Goal: Information Seeking & Learning: Find specific fact

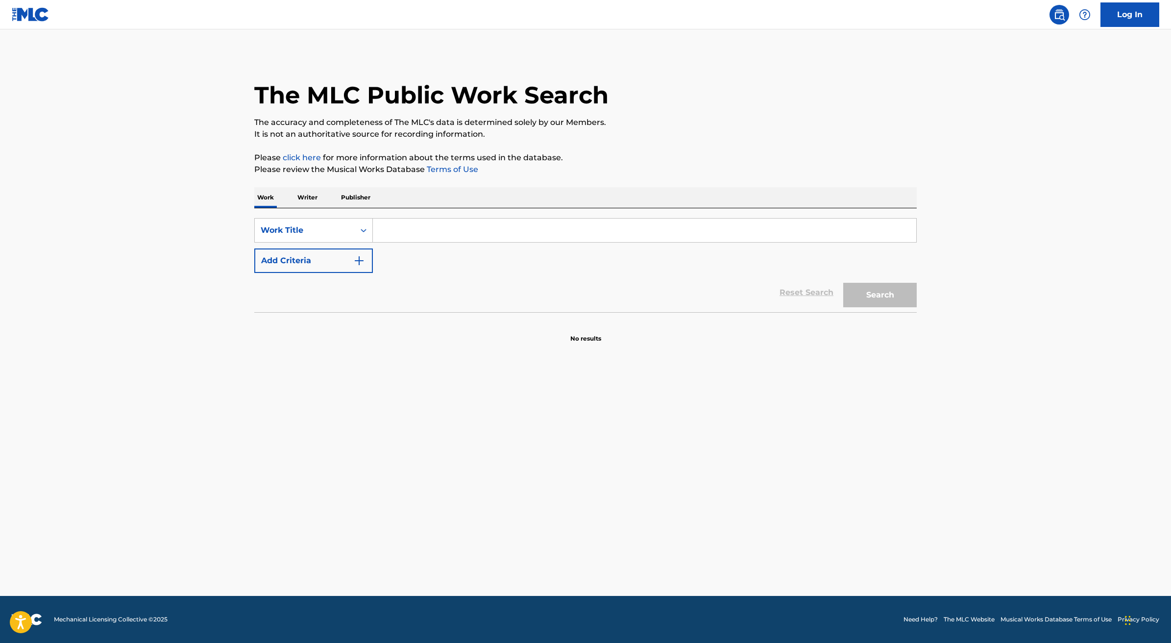
click at [498, 229] on input "Search Form" at bounding box center [644, 230] width 543 height 24
paste input "GO"
type input "GO"
click at [333, 261] on button "Add Criteria" at bounding box center [313, 260] width 119 height 24
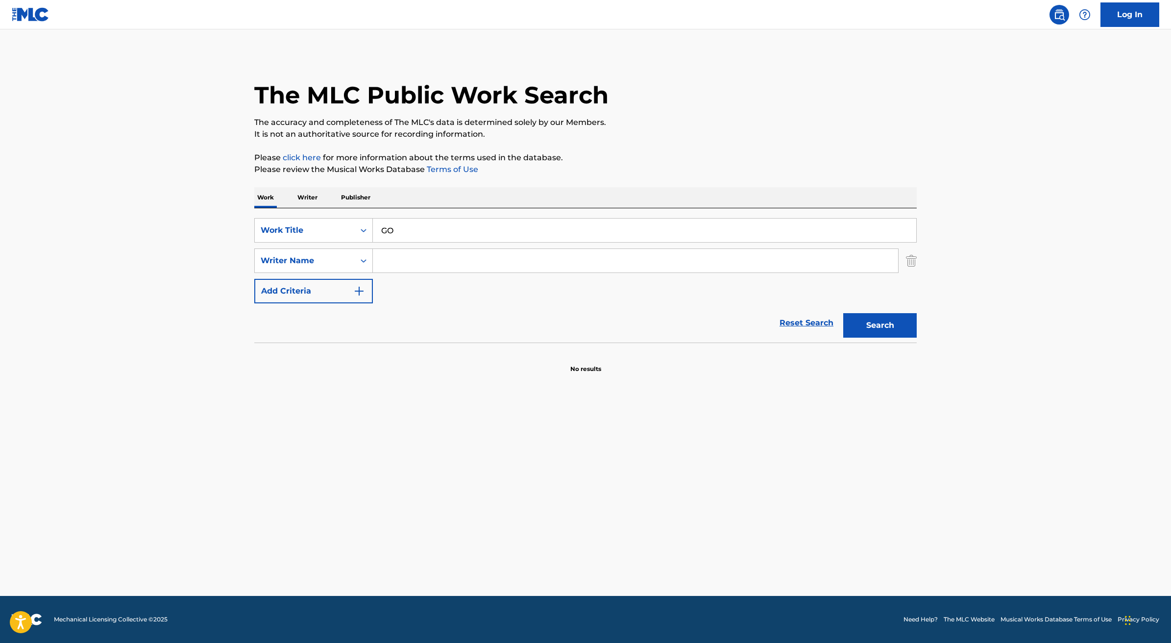
click at [382, 264] on input "Search Form" at bounding box center [635, 261] width 525 height 24
click at [853, 337] on button "Search" at bounding box center [879, 325] width 73 height 24
click at [424, 264] on input "[PERSON_NAME]" at bounding box center [635, 261] width 525 height 24
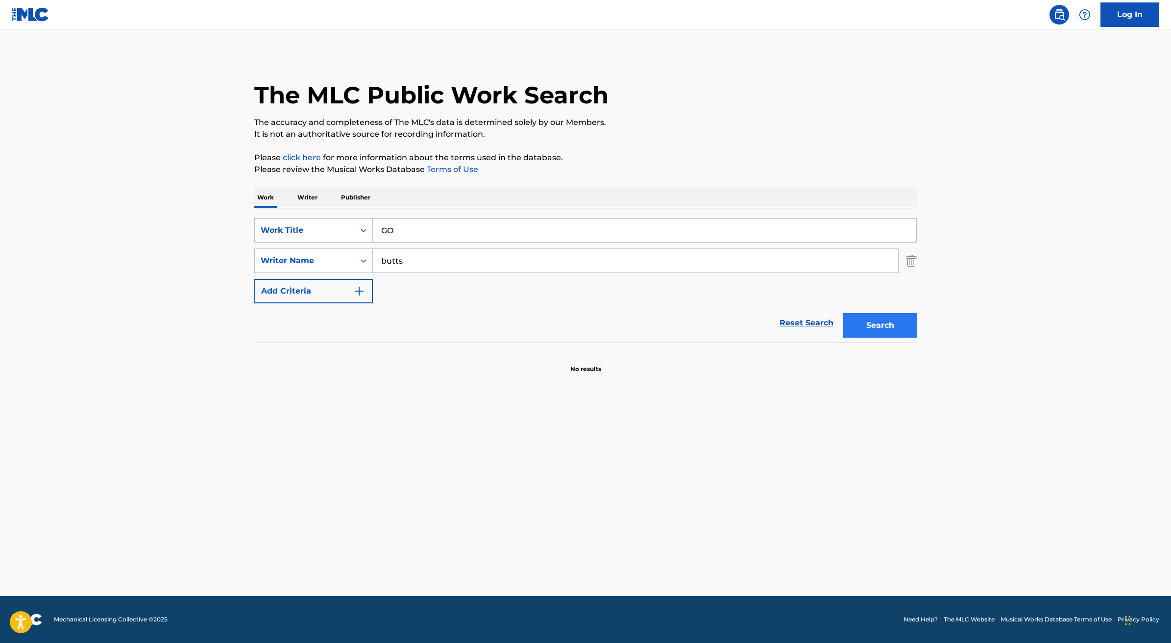
type input "butts"
click at [867, 317] on button "Search" at bounding box center [879, 325] width 73 height 24
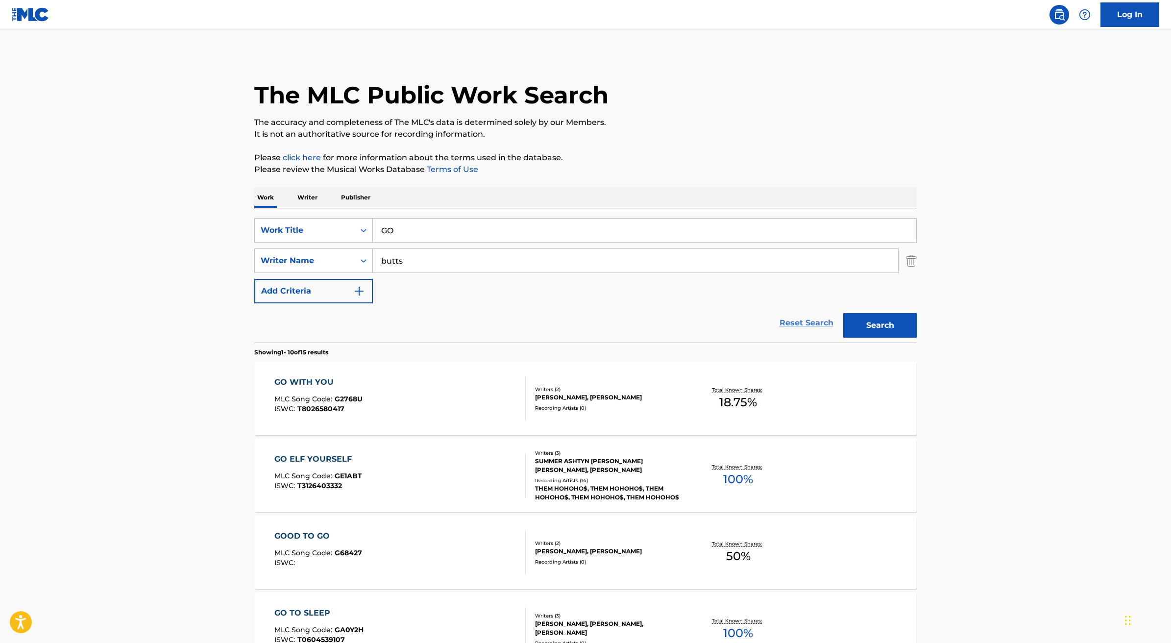
click at [809, 322] on link "Reset Search" at bounding box center [807, 323] width 64 height 22
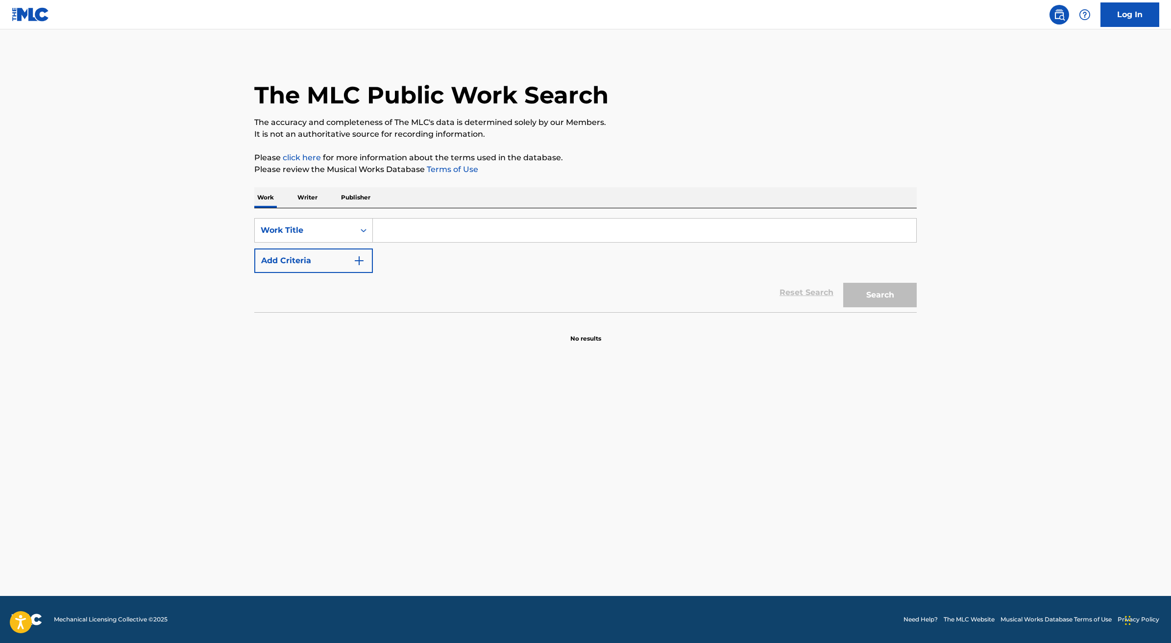
click at [311, 198] on p "Writer" at bounding box center [307, 197] width 26 height 21
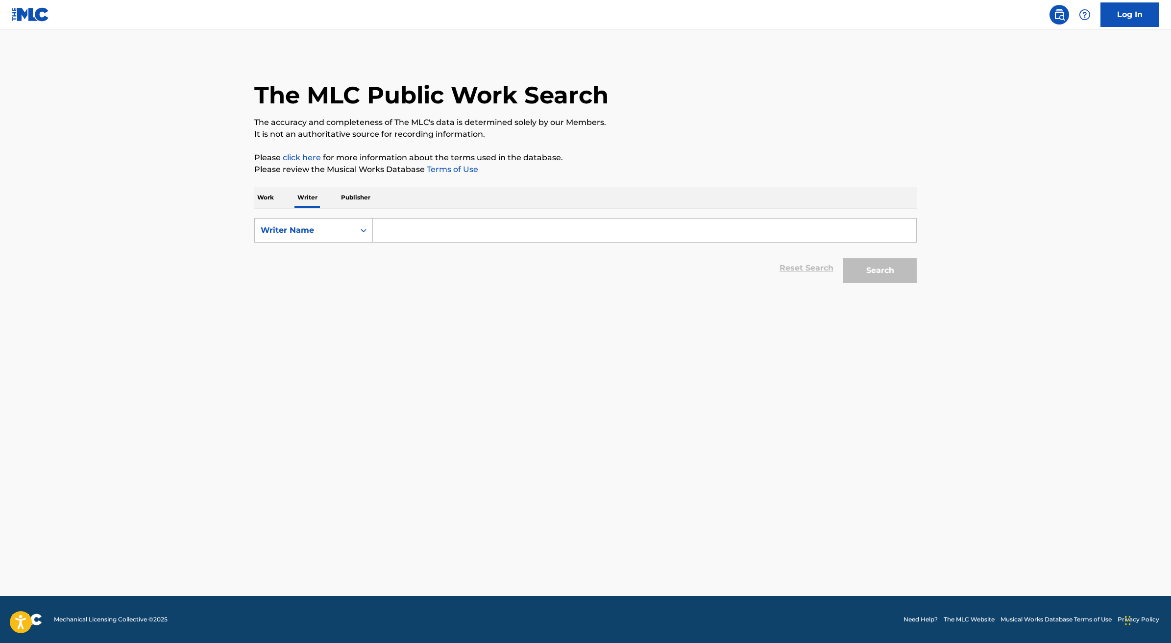
click at [392, 232] on input "Search Form" at bounding box center [644, 230] width 543 height 24
type input "[PERSON_NAME]"
click at [874, 275] on button "Search" at bounding box center [879, 270] width 73 height 24
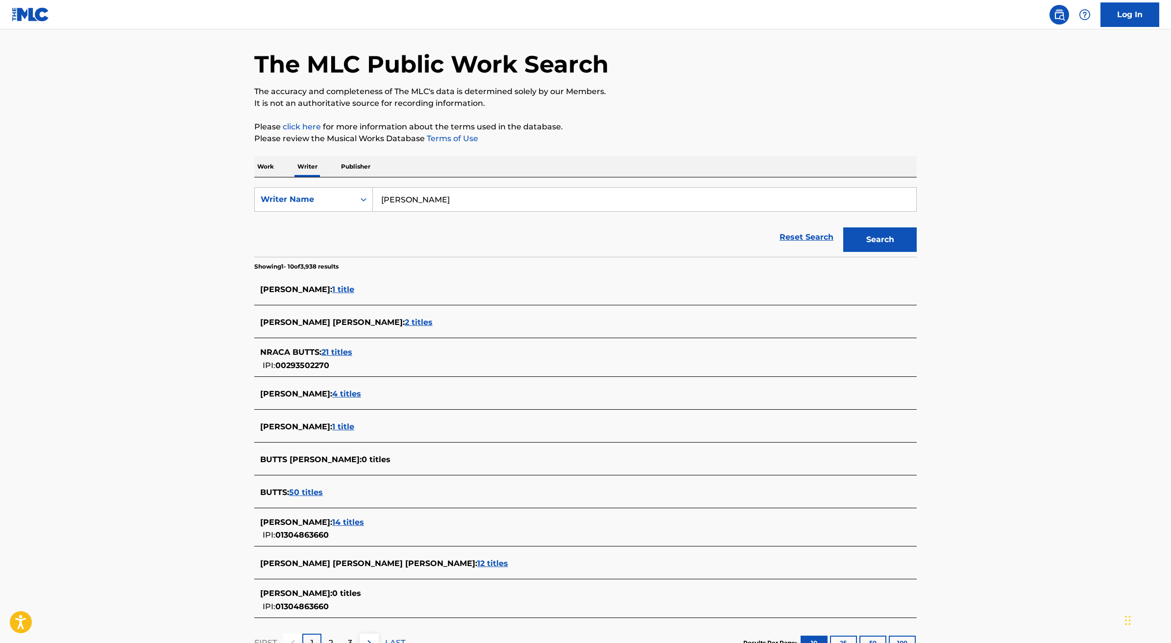
scroll to position [47, 0]
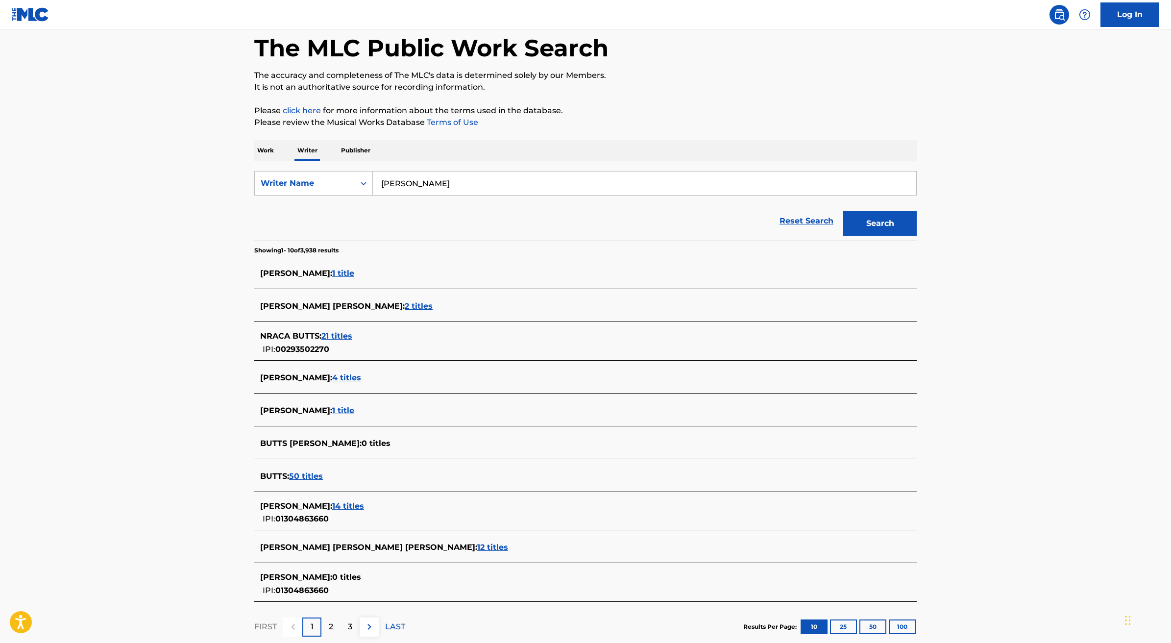
click at [343, 507] on span "14 titles" at bounding box center [348, 505] width 32 height 9
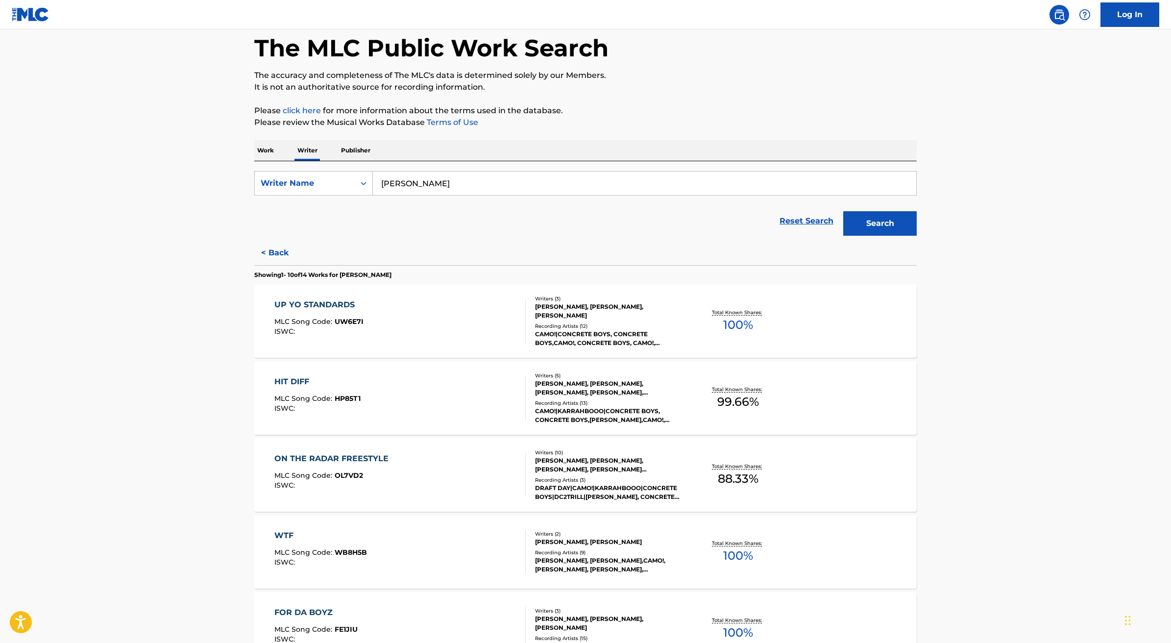
click at [494, 332] on div "UP YO STANDARDS MLC Song Code : UW6E7I ISWC :" at bounding box center [400, 321] width 252 height 44
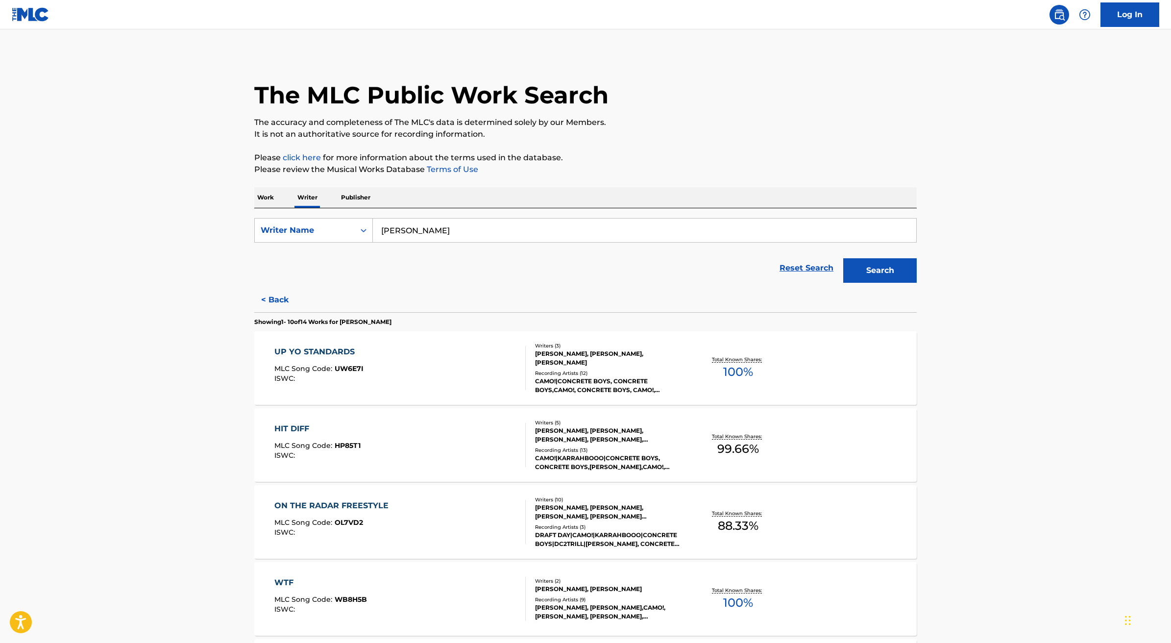
click at [401, 447] on div "HIT DIFF MLC Song Code : HP85T1 ISWC :" at bounding box center [400, 445] width 252 height 44
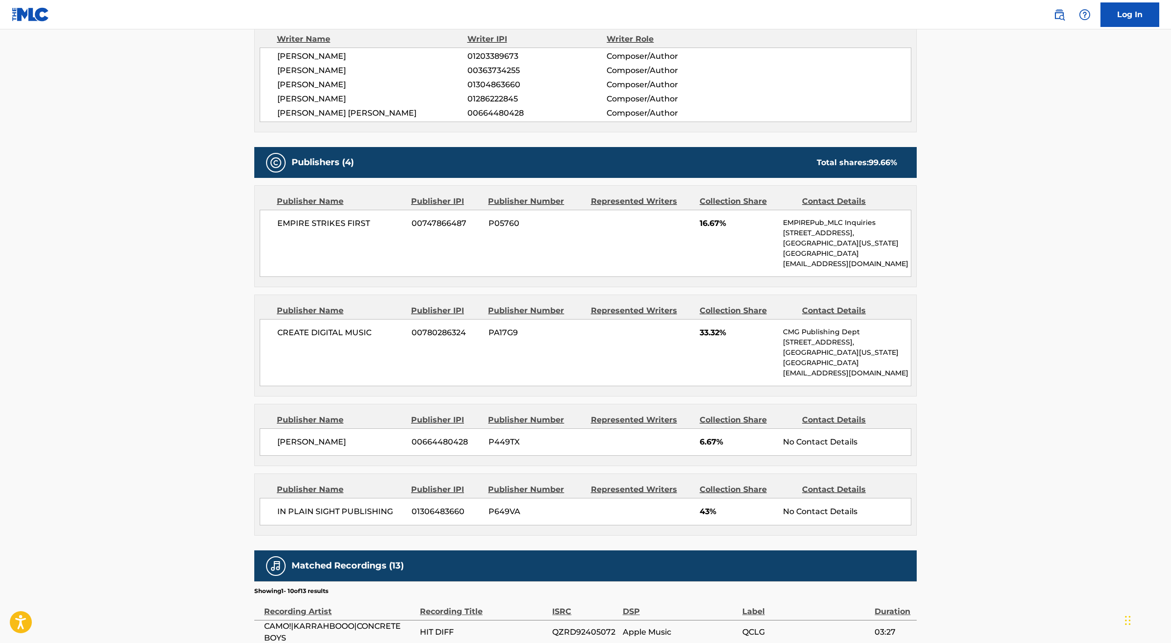
scroll to position [368, 0]
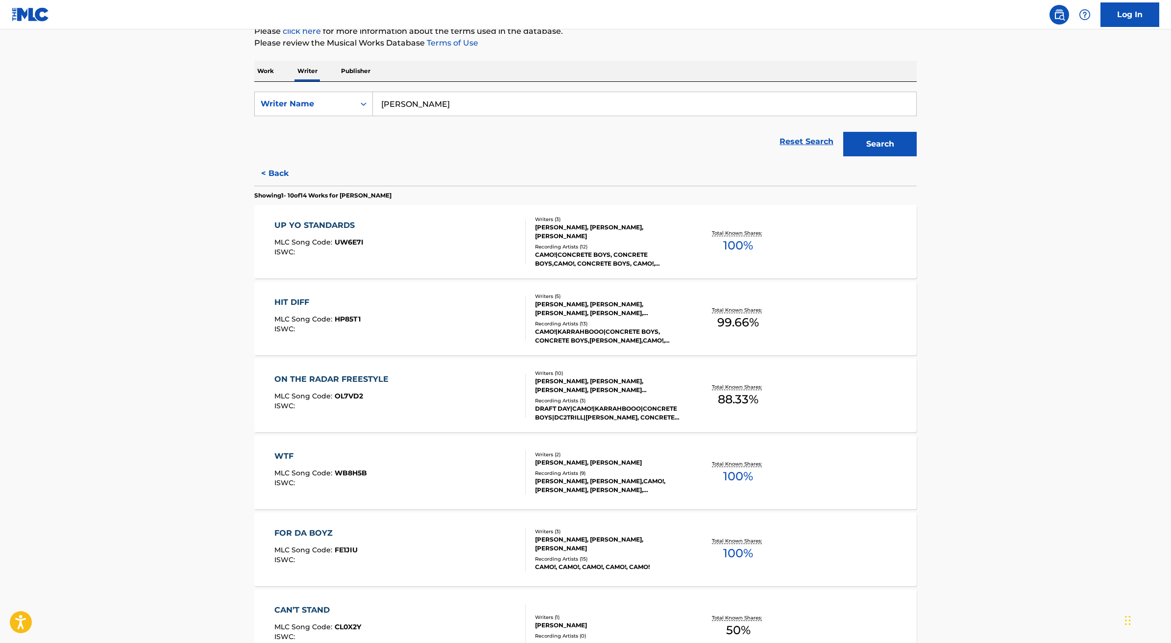
scroll to position [143, 0]
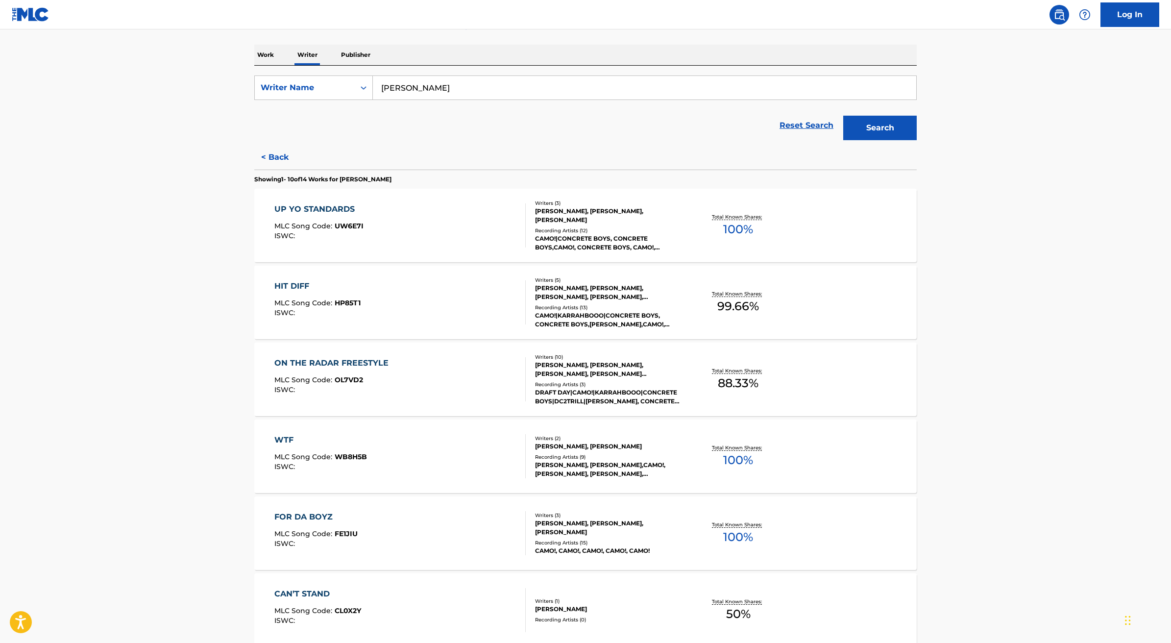
click at [442, 435] on div "WTF MLC Song Code : WB8H5B ISWC :" at bounding box center [400, 456] width 252 height 44
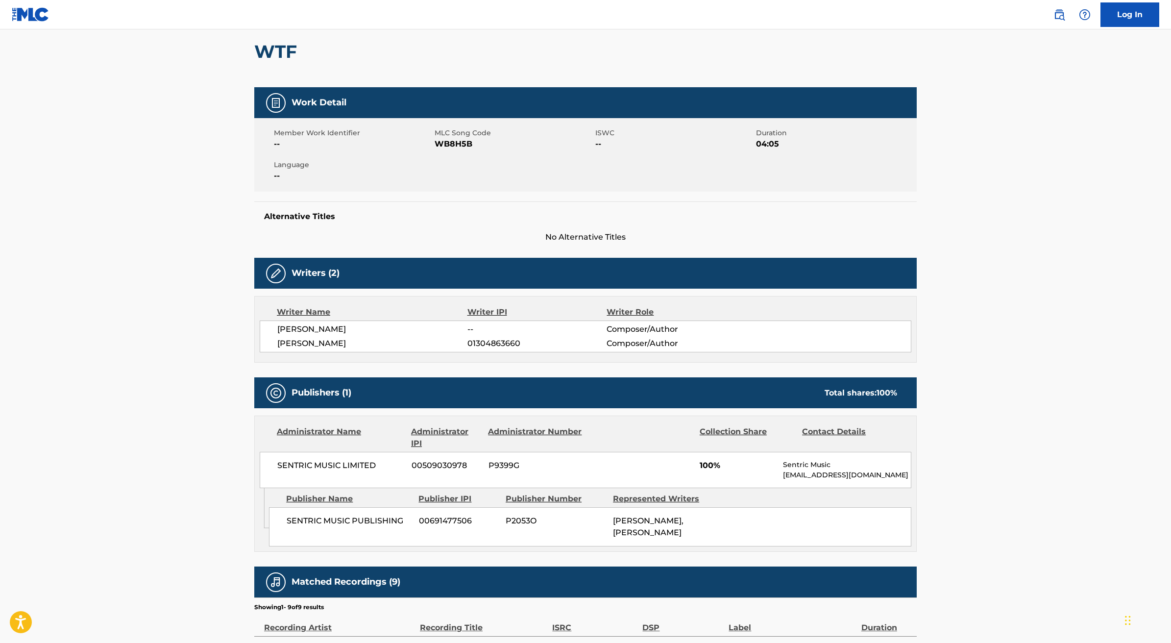
scroll to position [143, 0]
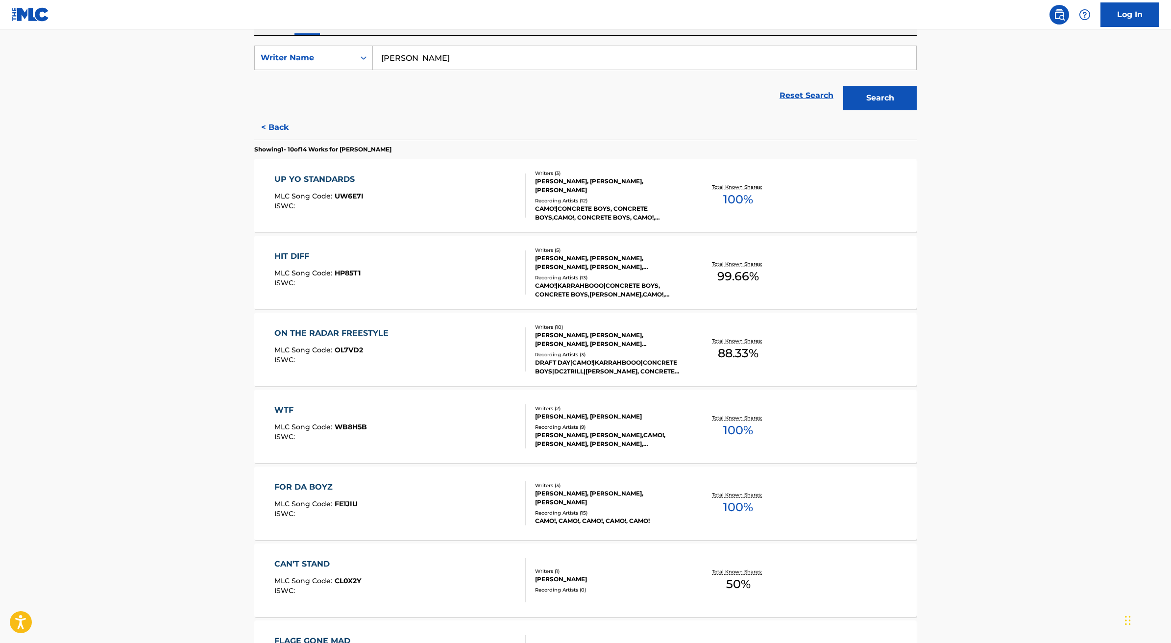
scroll to position [202, 0]
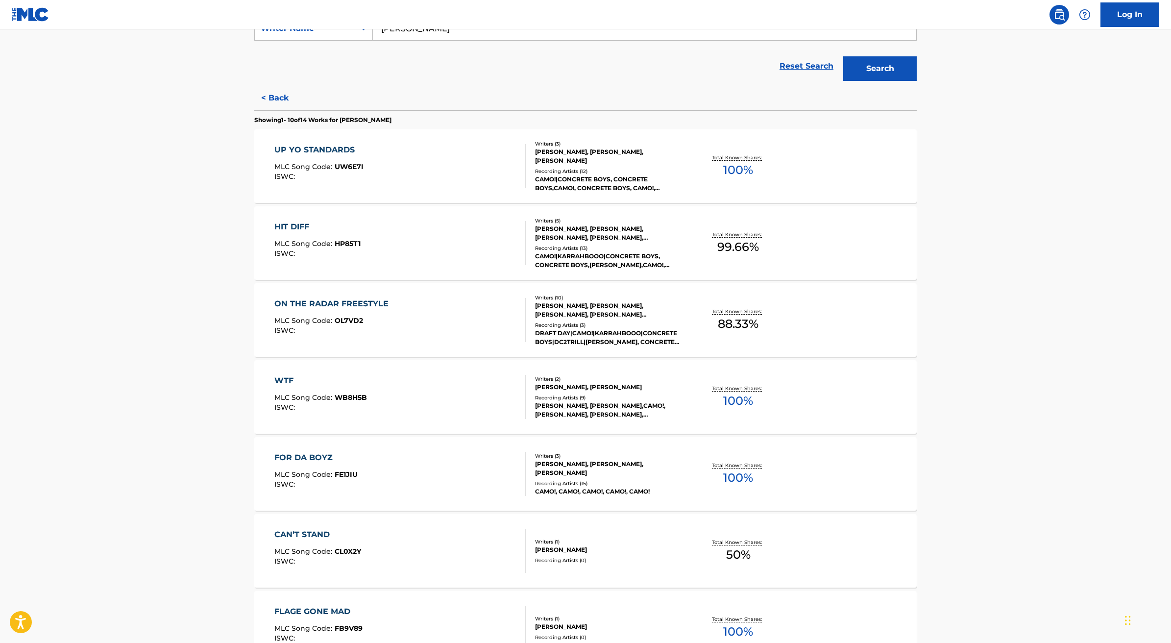
click at [413, 470] on div "FOR DA BOYZ MLC Song Code : FE1JIU ISWC :" at bounding box center [400, 474] width 252 height 44
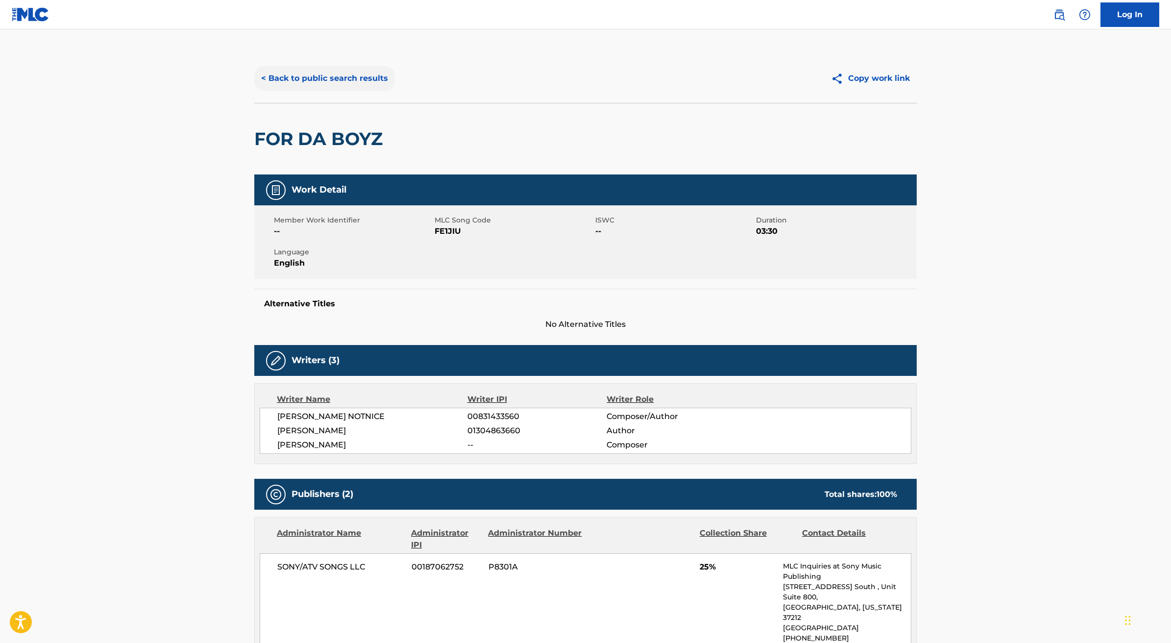
click at [295, 82] on button "< Back to public search results" at bounding box center [324, 78] width 141 height 24
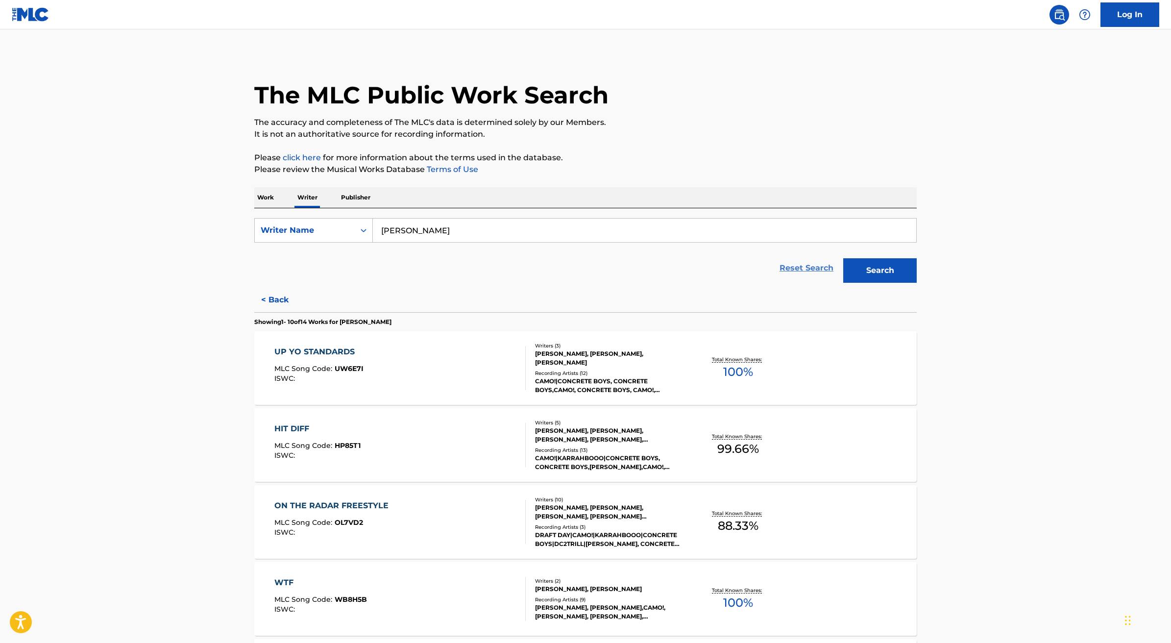
click at [783, 273] on link "Reset Search" at bounding box center [807, 268] width 64 height 22
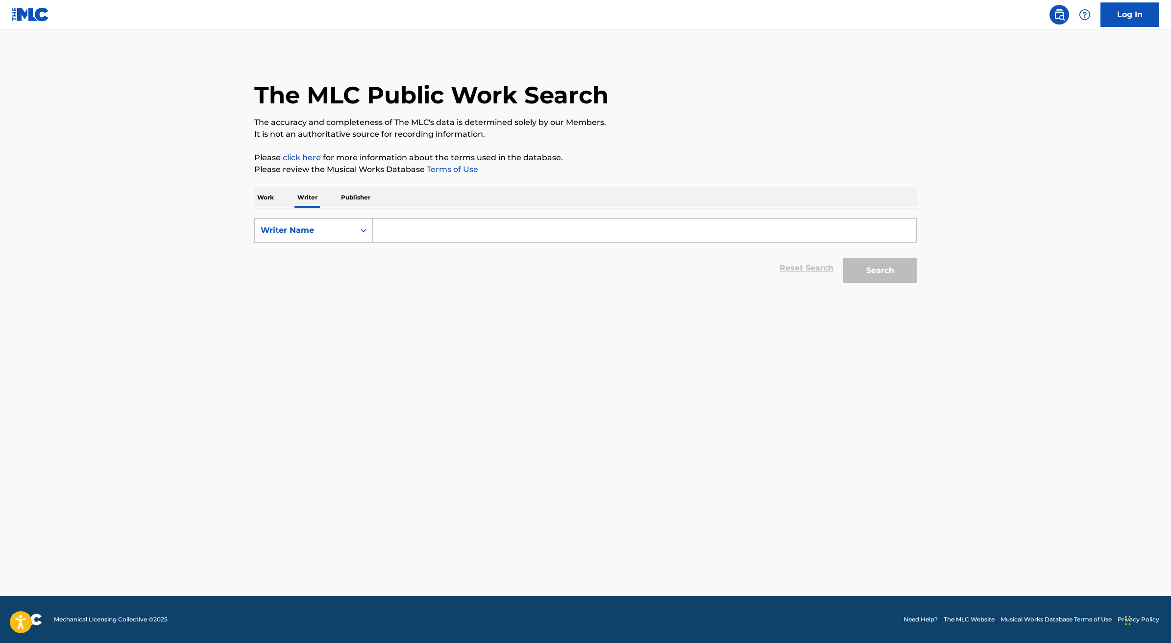
click at [355, 198] on p "Publisher" at bounding box center [355, 197] width 35 height 21
click at [344, 225] on div "Publisher Name" at bounding box center [305, 230] width 88 height 12
drag, startPoint x: 394, startPoint y: 226, endPoint x: 400, endPoint y: 228, distance: 5.7
click at [395, 226] on input "Search Form" at bounding box center [644, 230] width 543 height 24
paste input "Lethal Dose Music"
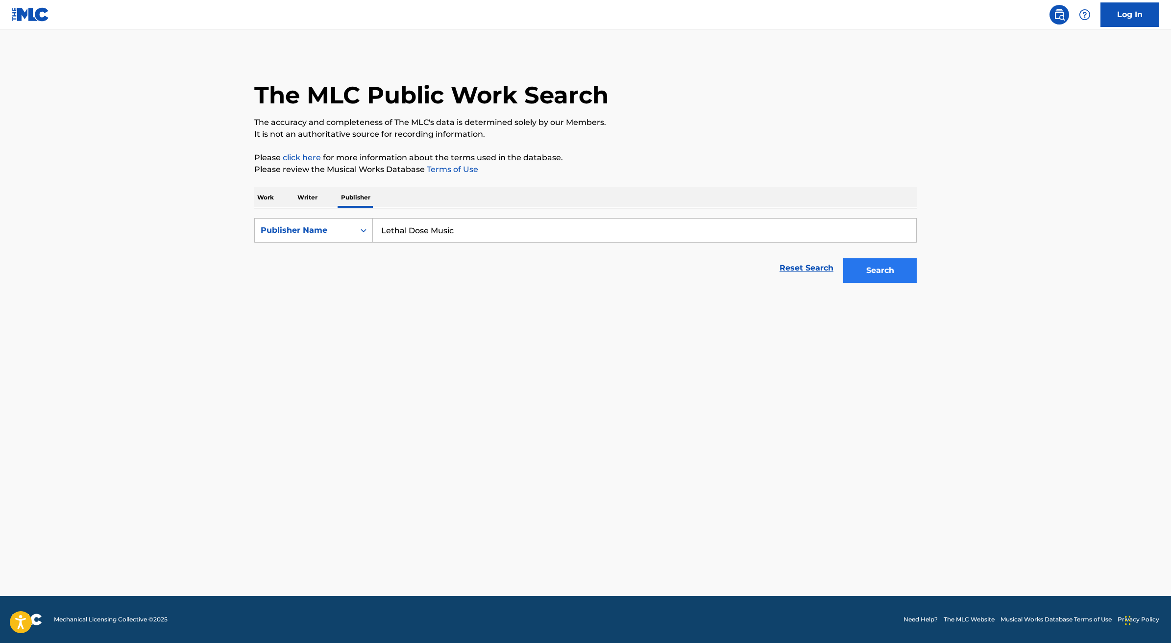
type input "Lethal Dose Music"
click at [879, 274] on button "Search" at bounding box center [879, 270] width 73 height 24
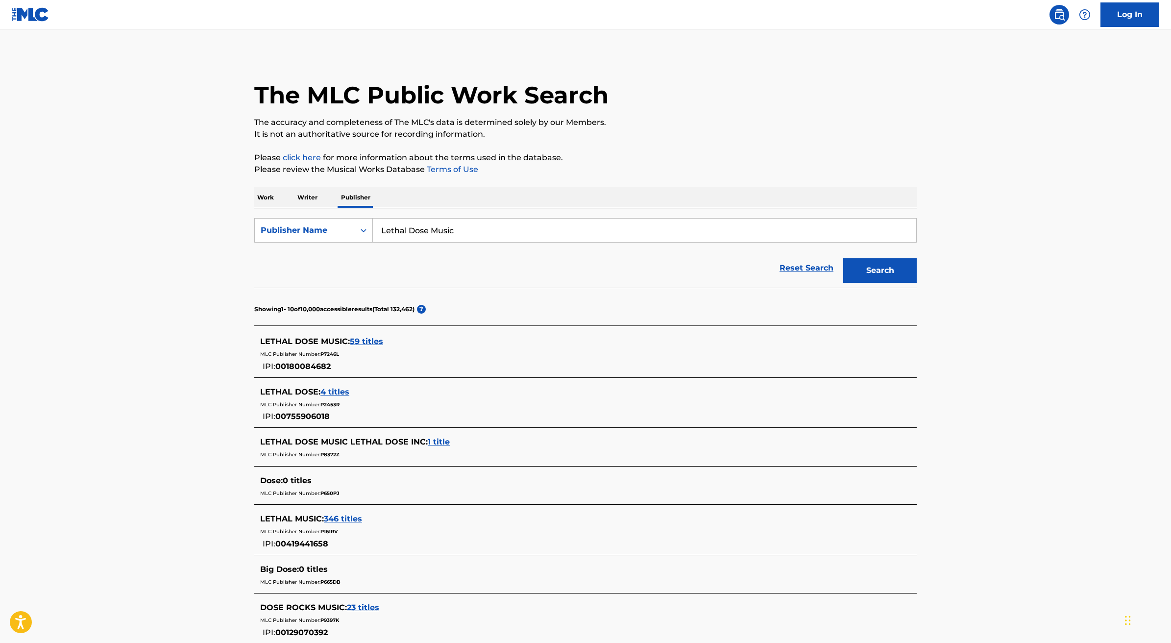
click at [367, 340] on span "59 titles" at bounding box center [366, 341] width 33 height 9
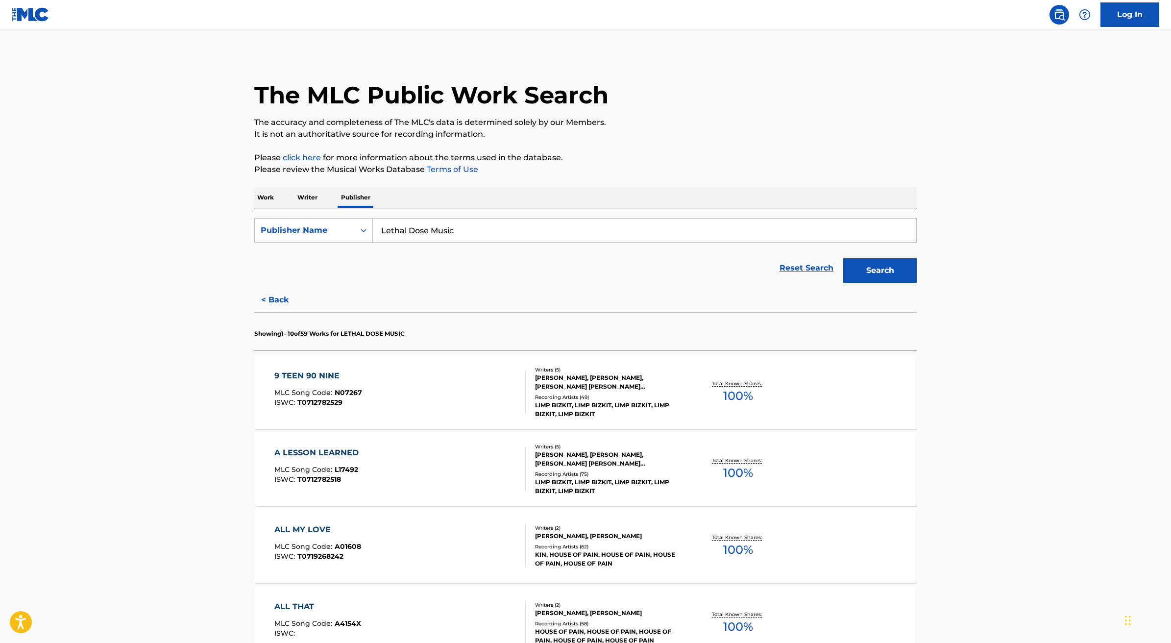
click at [311, 376] on div "9 TEEN 90 NINE" at bounding box center [318, 376] width 88 height 12
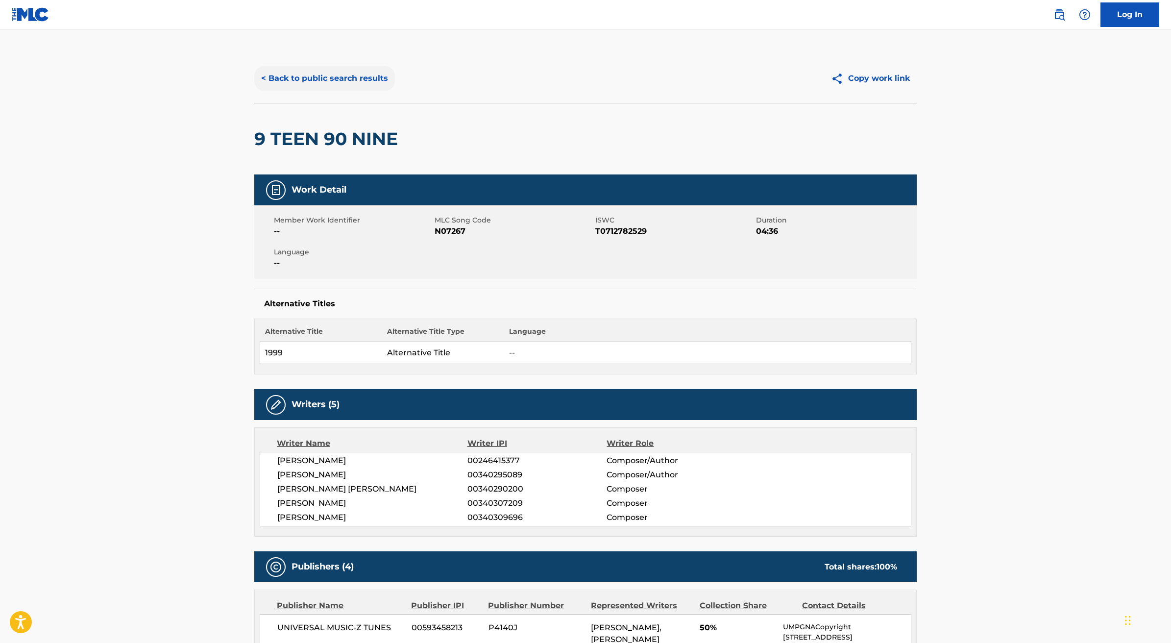
click at [302, 80] on button "< Back to public search results" at bounding box center [324, 78] width 141 height 24
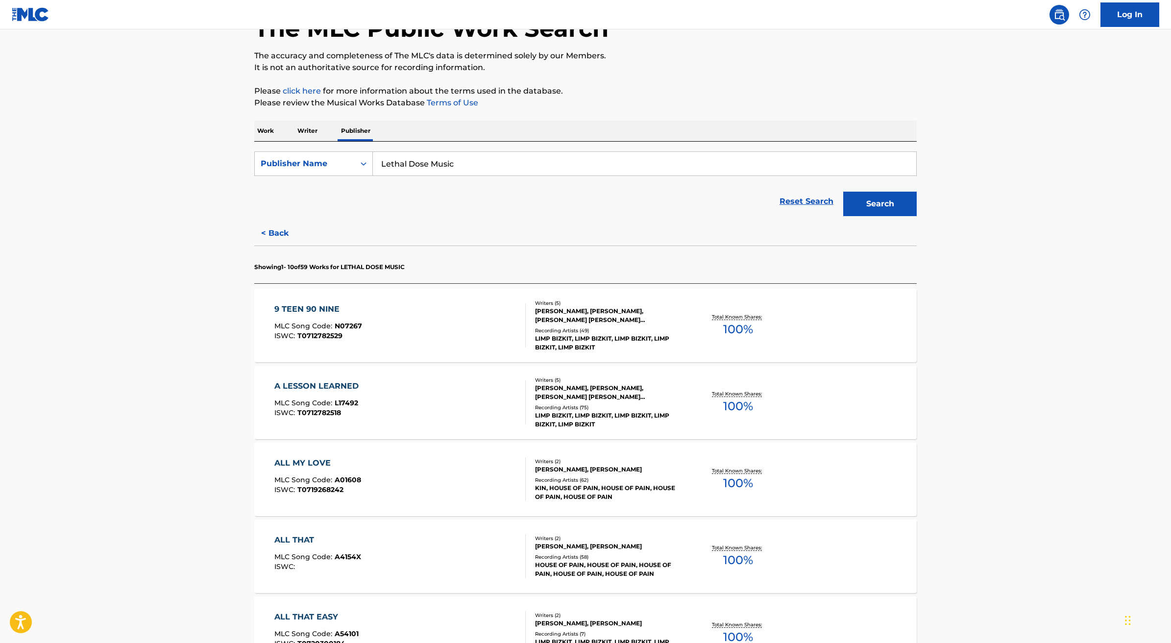
scroll to position [158, 0]
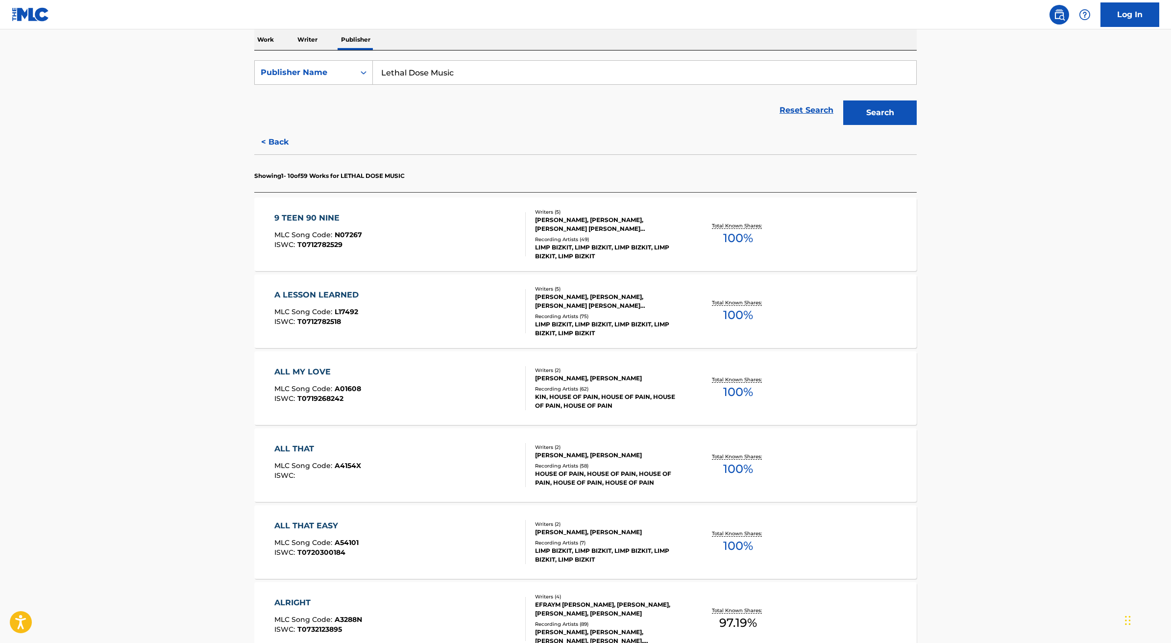
click at [437, 477] on div "ALL THAT MLC Song Code : A4154X ISWC :" at bounding box center [400, 465] width 252 height 44
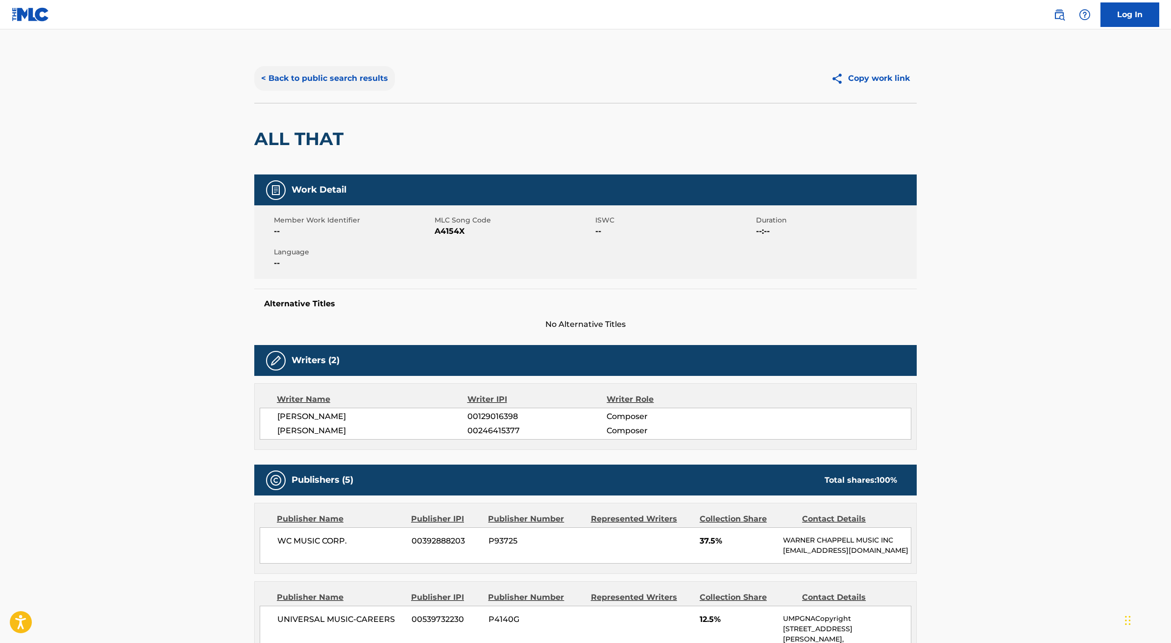
click at [338, 77] on button "< Back to public search results" at bounding box center [324, 78] width 141 height 24
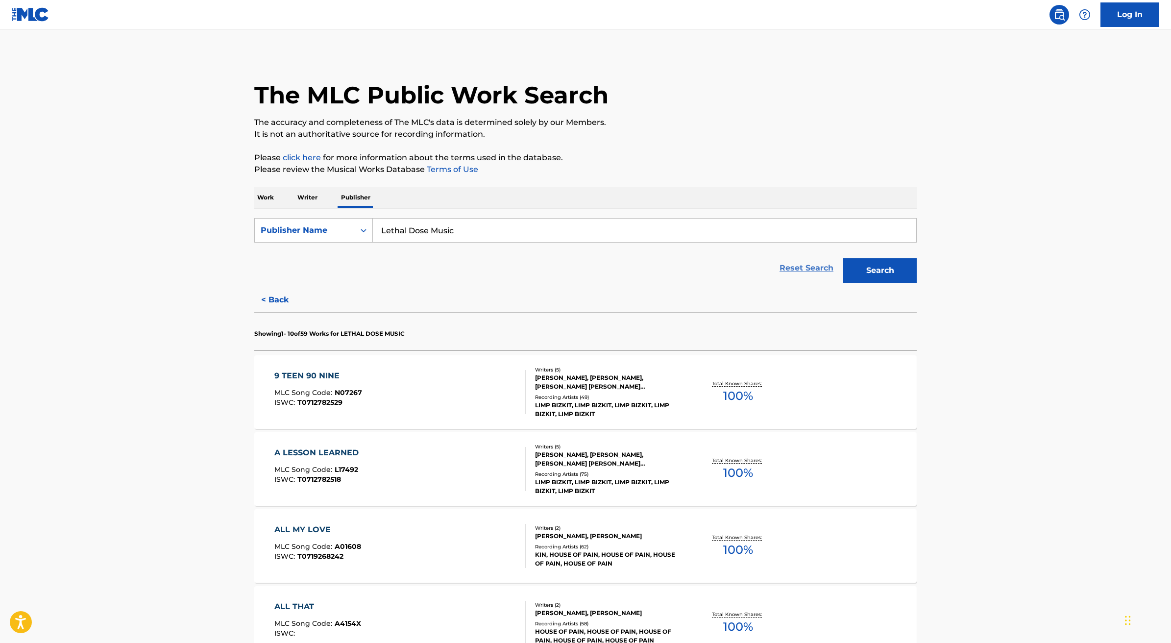
click at [788, 274] on link "Reset Search" at bounding box center [807, 268] width 64 height 22
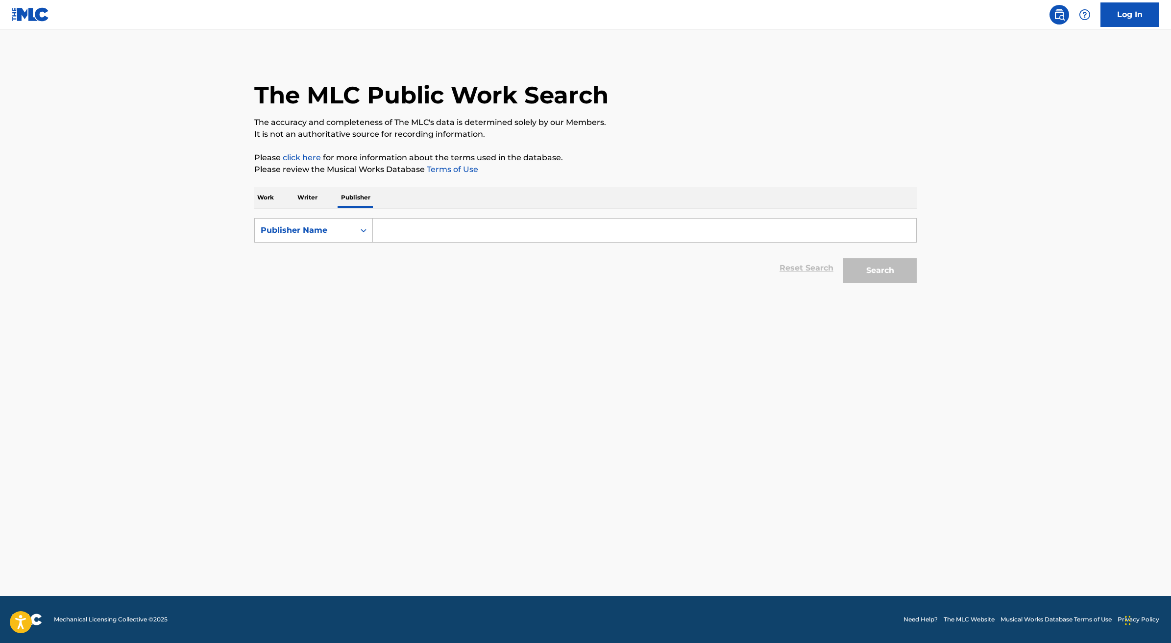
click at [274, 198] on p "Work" at bounding box center [265, 197] width 23 height 21
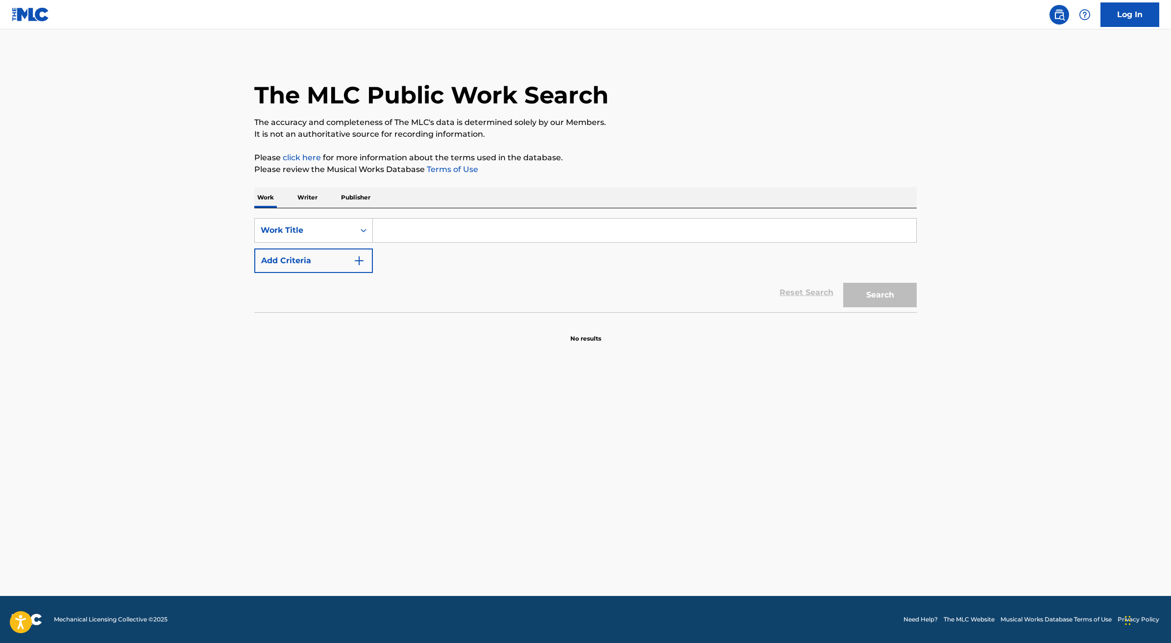
click at [398, 234] on input "Search Form" at bounding box center [644, 230] width 543 height 24
click at [461, 232] on input "making love to [PERSON_NAME]" at bounding box center [644, 230] width 543 height 24
type input "making love to [PERSON_NAME]"
click at [905, 298] on button "Search" at bounding box center [879, 295] width 73 height 24
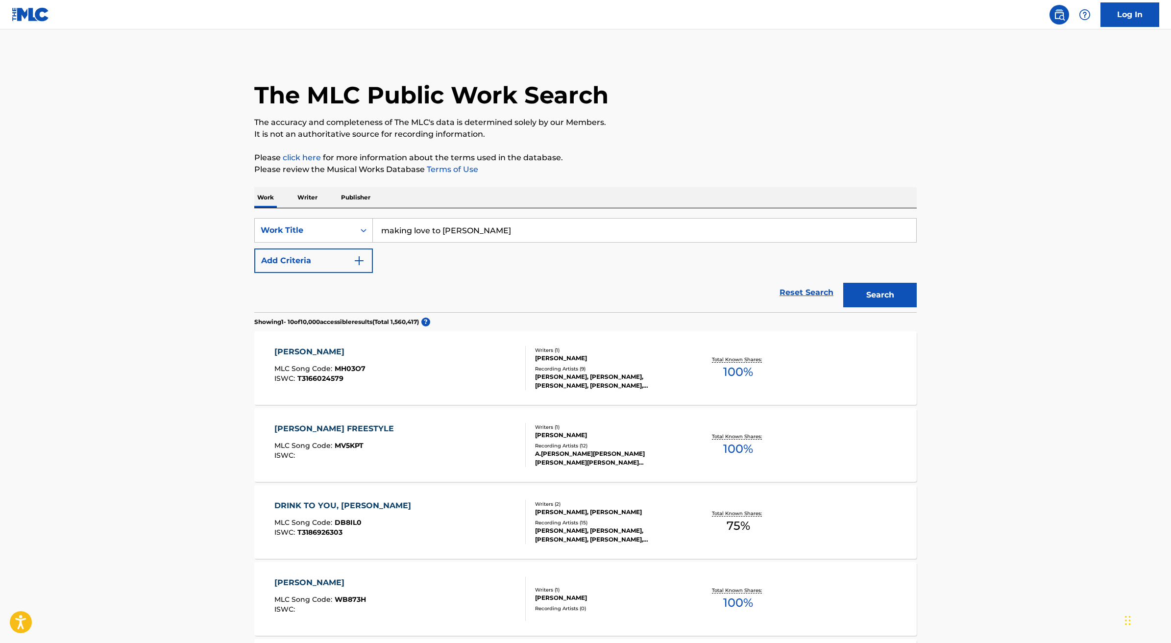
click at [791, 297] on link "Reset Search" at bounding box center [807, 293] width 64 height 22
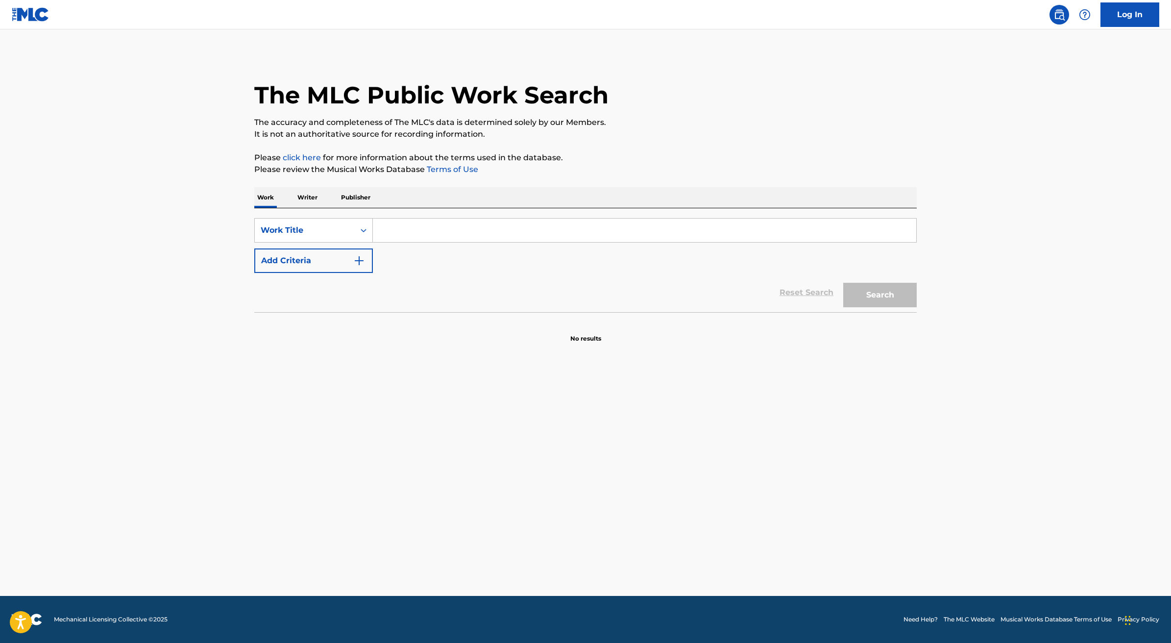
click at [311, 198] on p "Writer" at bounding box center [307, 197] width 26 height 21
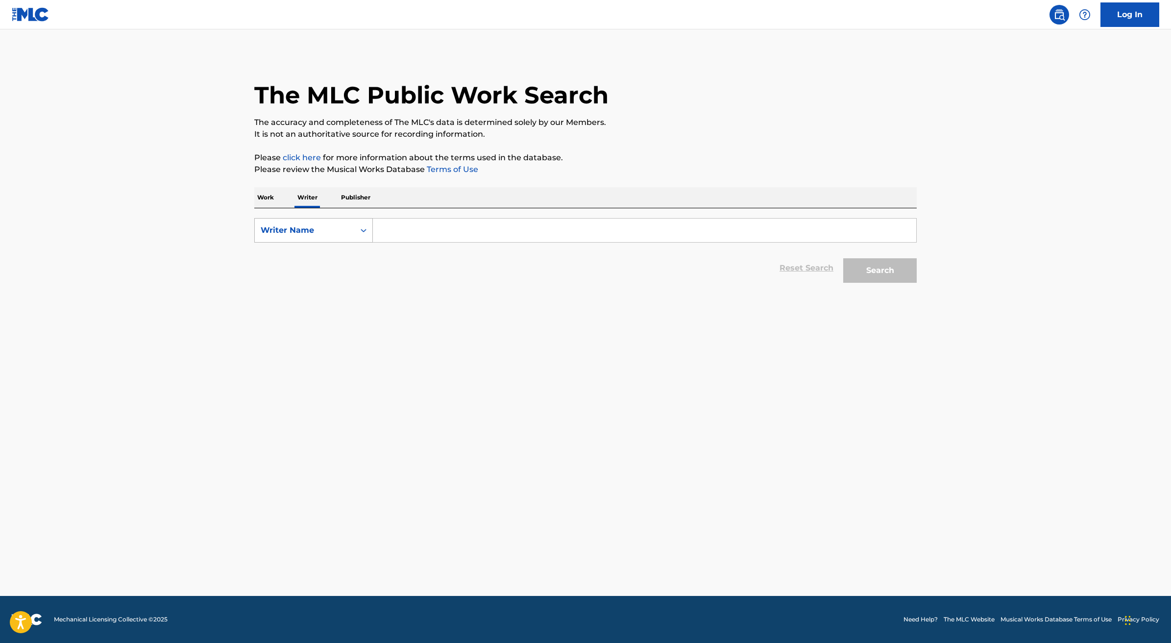
click at [334, 230] on div "Writer Name" at bounding box center [305, 230] width 88 height 12
click at [340, 256] on div "Writer IPI" at bounding box center [314, 254] width 118 height 24
click at [447, 230] on input "Search Form" at bounding box center [644, 230] width 543 height 24
paste input "658361127"
type input "00658361127"
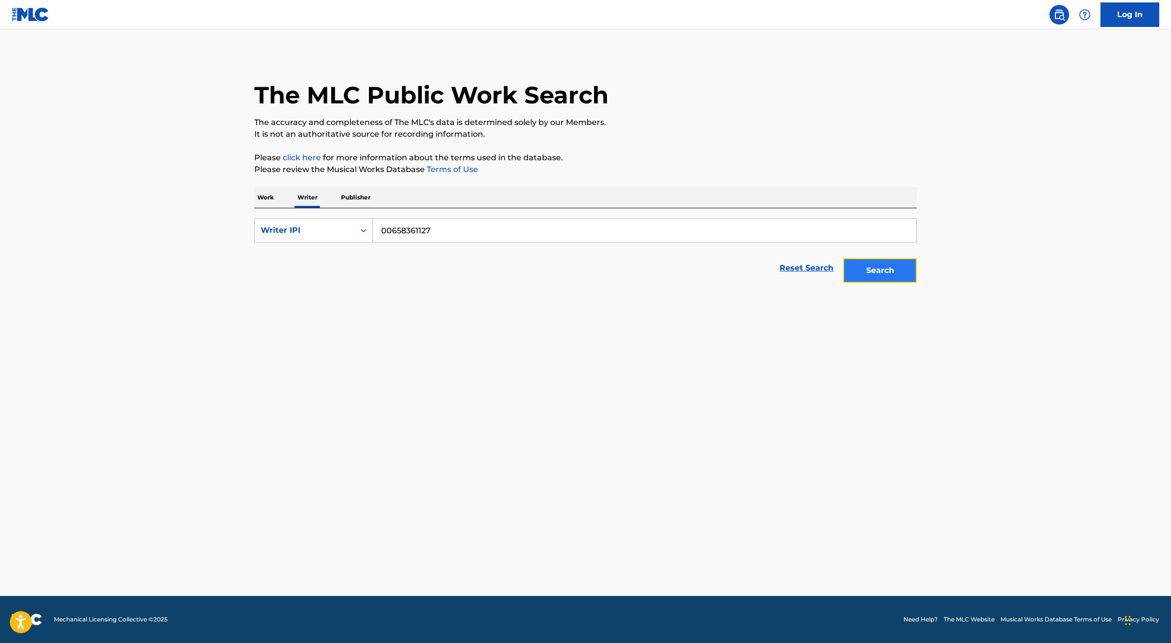
click at [864, 274] on button "Search" at bounding box center [879, 270] width 73 height 24
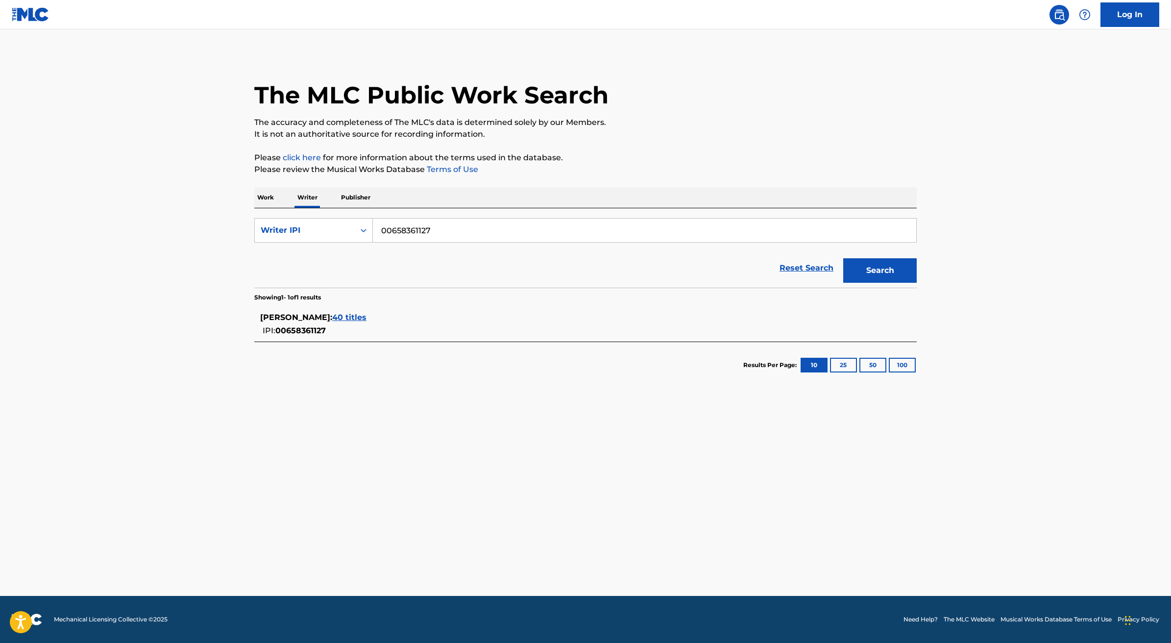
click at [366, 319] on span "40 titles" at bounding box center [349, 317] width 34 height 9
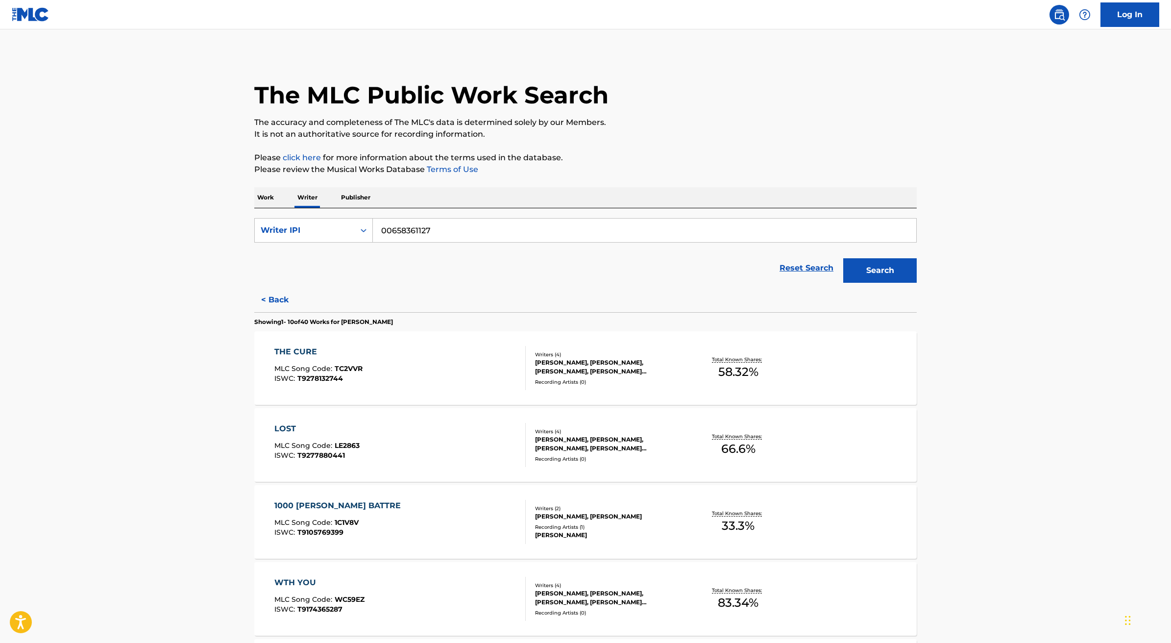
scroll to position [15, 0]
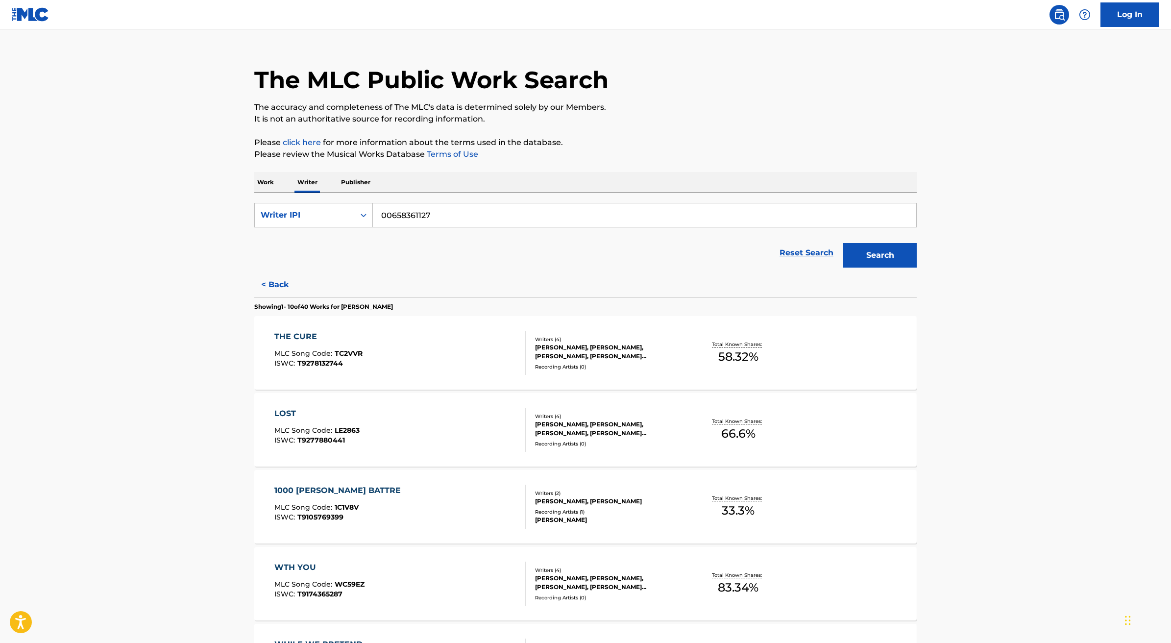
click at [414, 355] on div "THE CURE MLC Song Code : TC2VVR ISWC : T9278132744" at bounding box center [400, 353] width 252 height 44
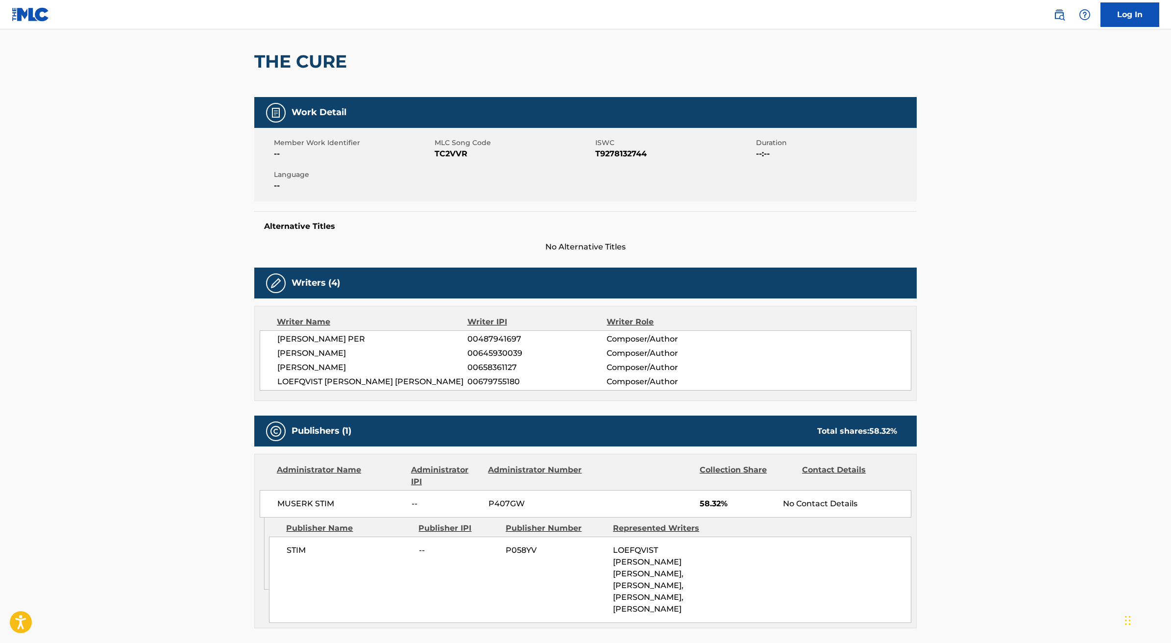
scroll to position [141, 0]
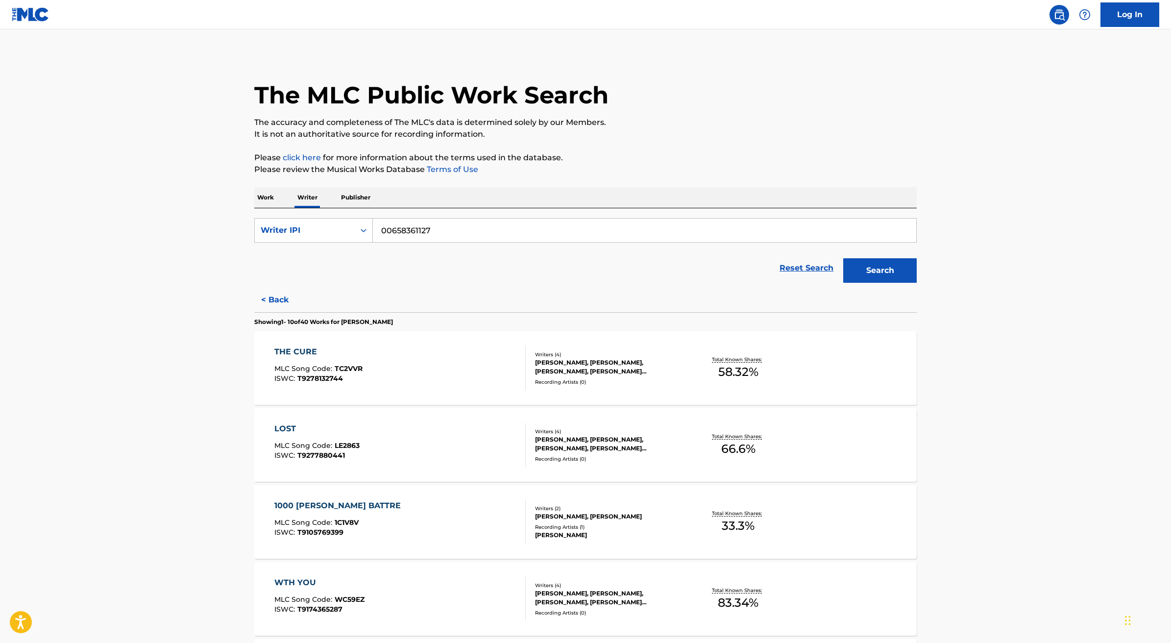
click at [420, 449] on div "LOST MLC Song Code : LE2863 ISWC : T9277880441" at bounding box center [400, 445] width 252 height 44
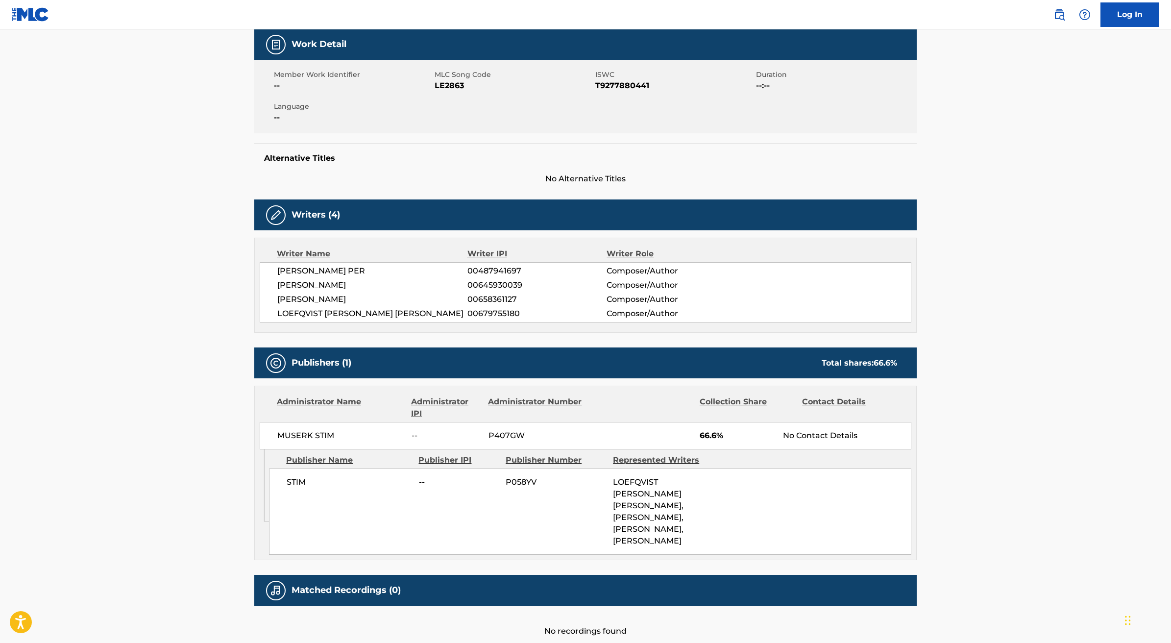
scroll to position [153, 0]
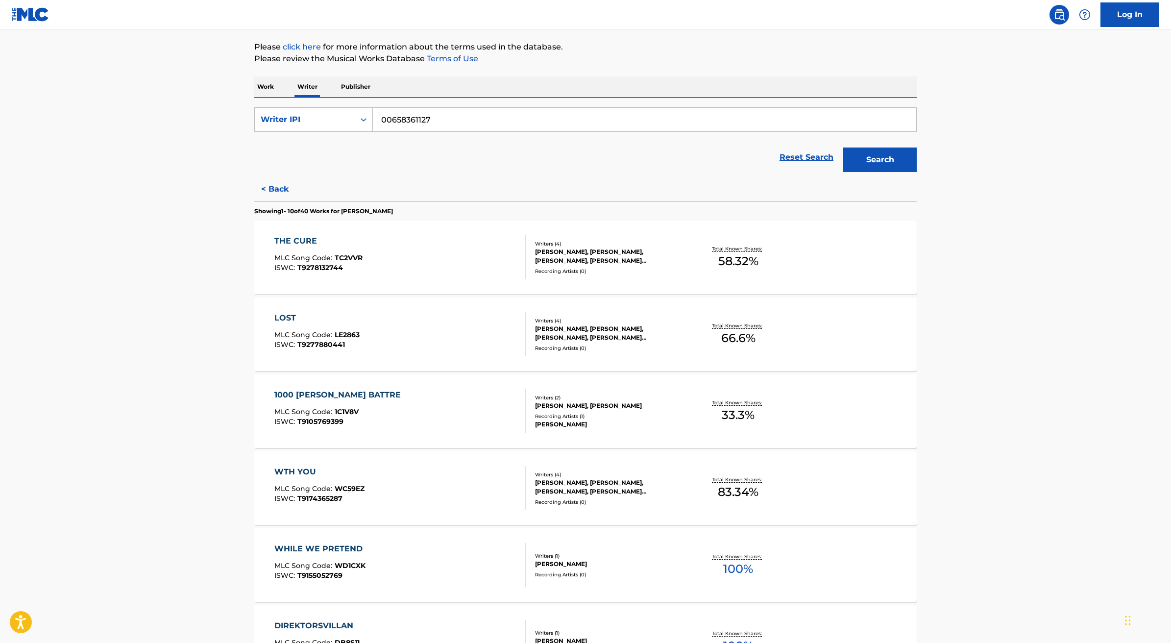
scroll to position [237, 0]
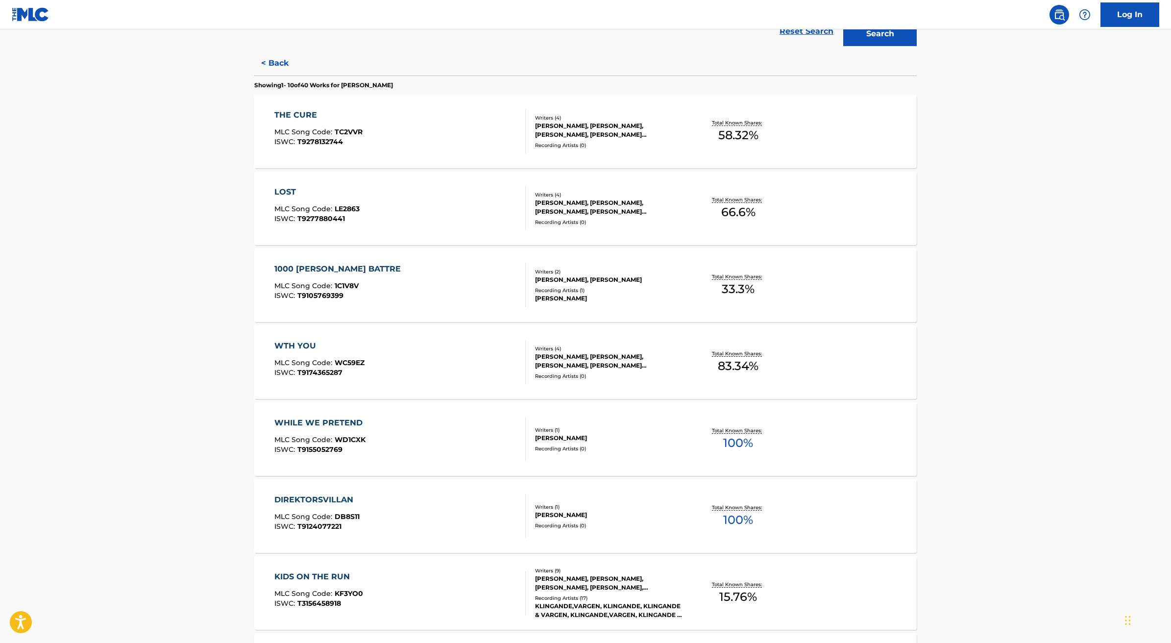
click at [424, 455] on div "WHILE WE PRETEND MLC Song Code : WD1CXK ISWC : T9155052769" at bounding box center [400, 439] width 252 height 44
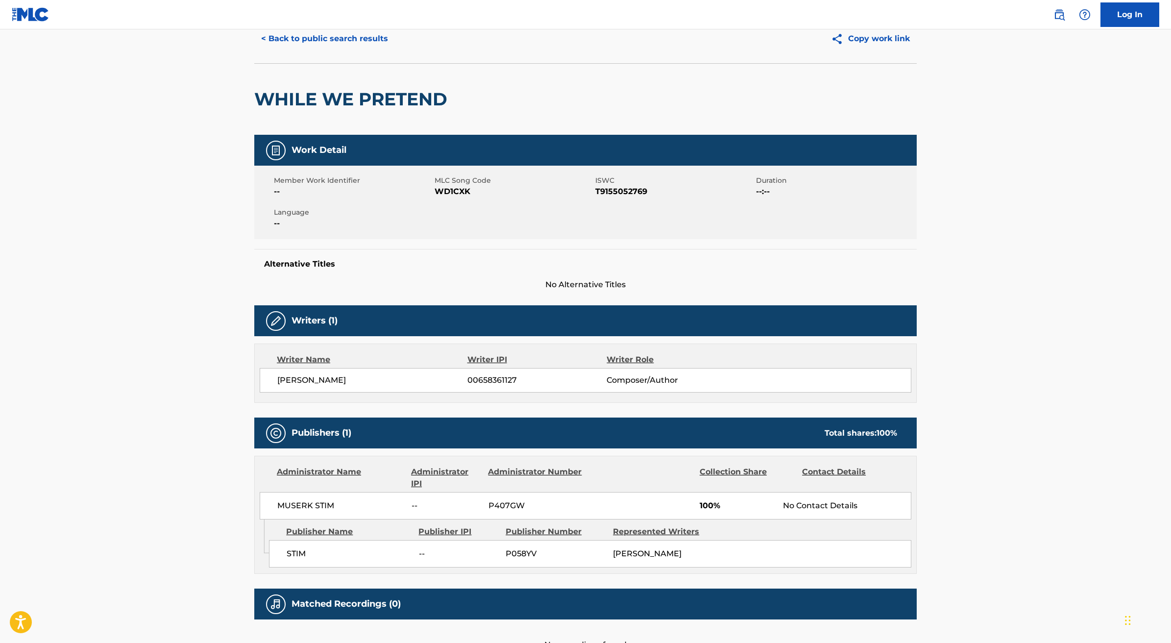
scroll to position [77, 0]
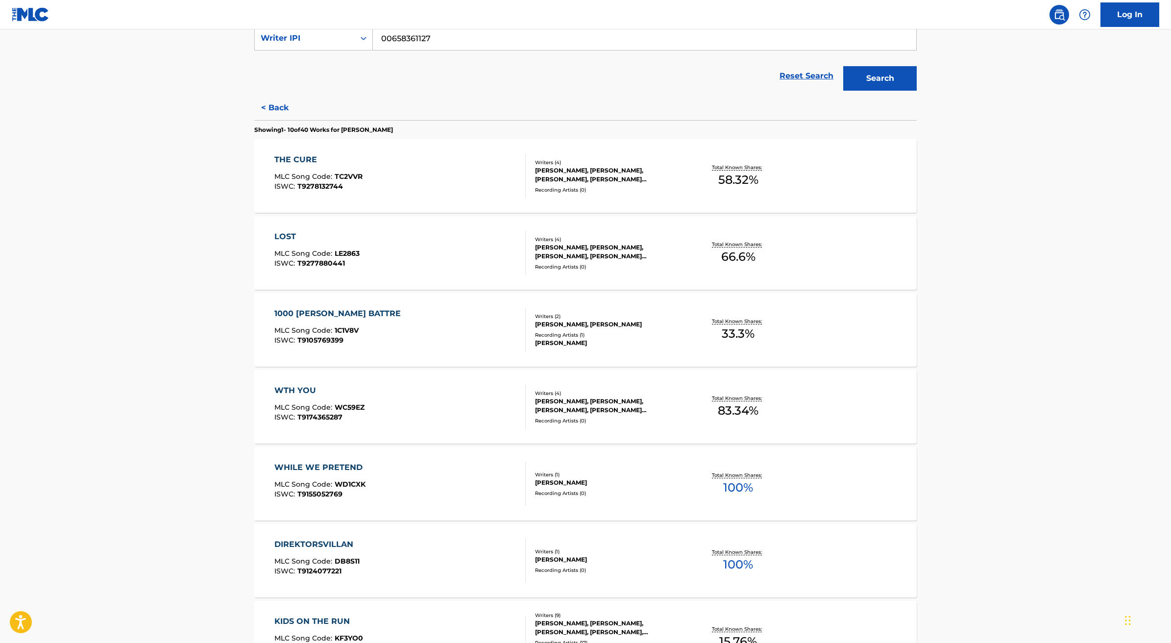
scroll to position [318, 0]
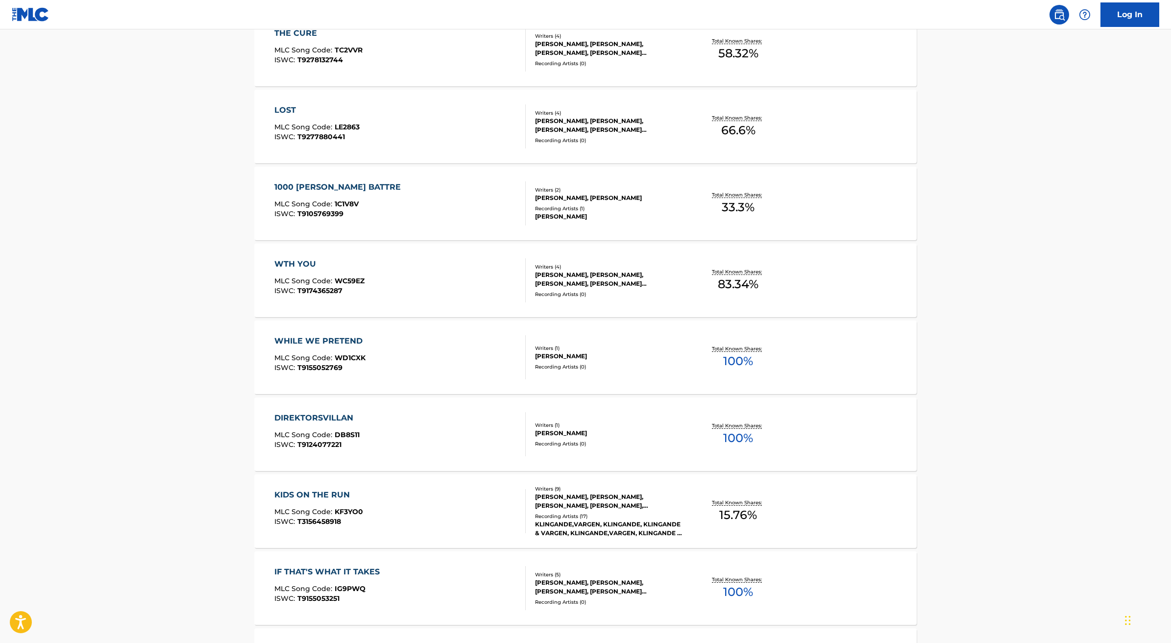
click at [398, 412] on div "DIREKTORSVILLAN MLC Song Code : DB8S11 ISWC : T9124077221" at bounding box center [400, 434] width 252 height 44
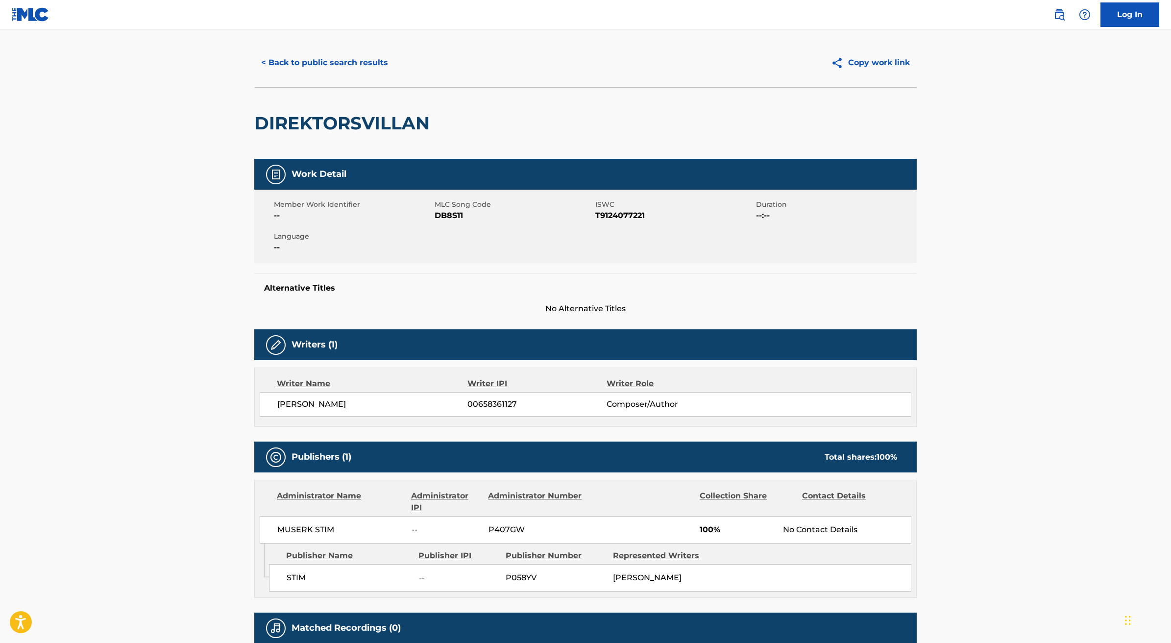
scroll to position [33, 0]
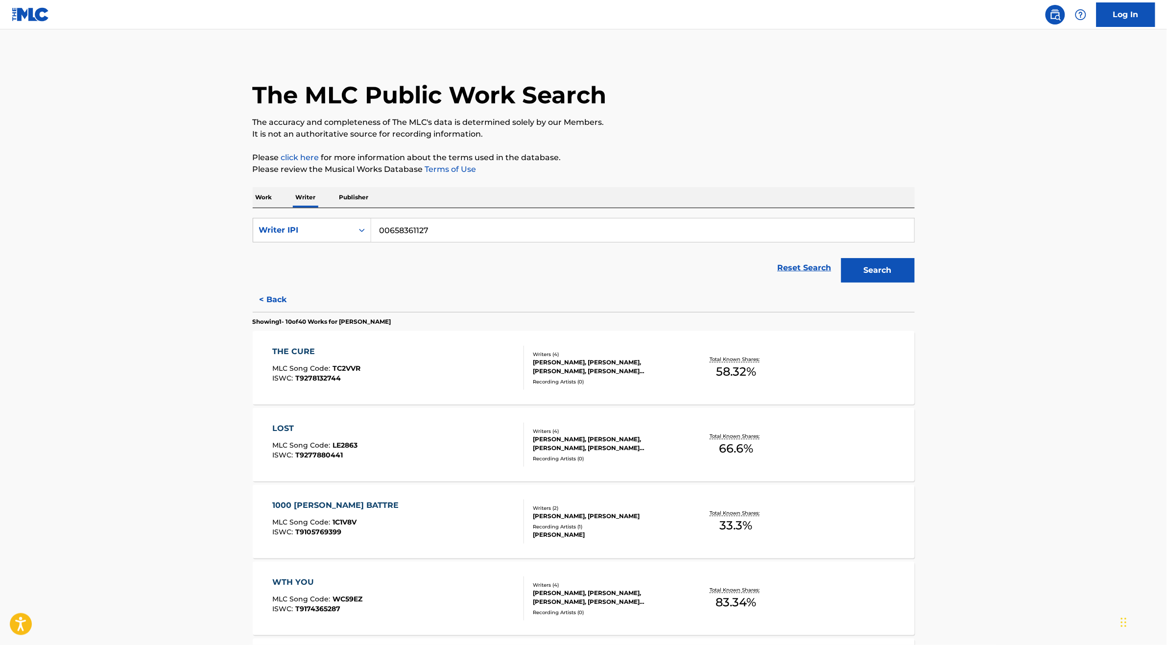
click at [802, 266] on link "Reset Search" at bounding box center [805, 268] width 64 height 22
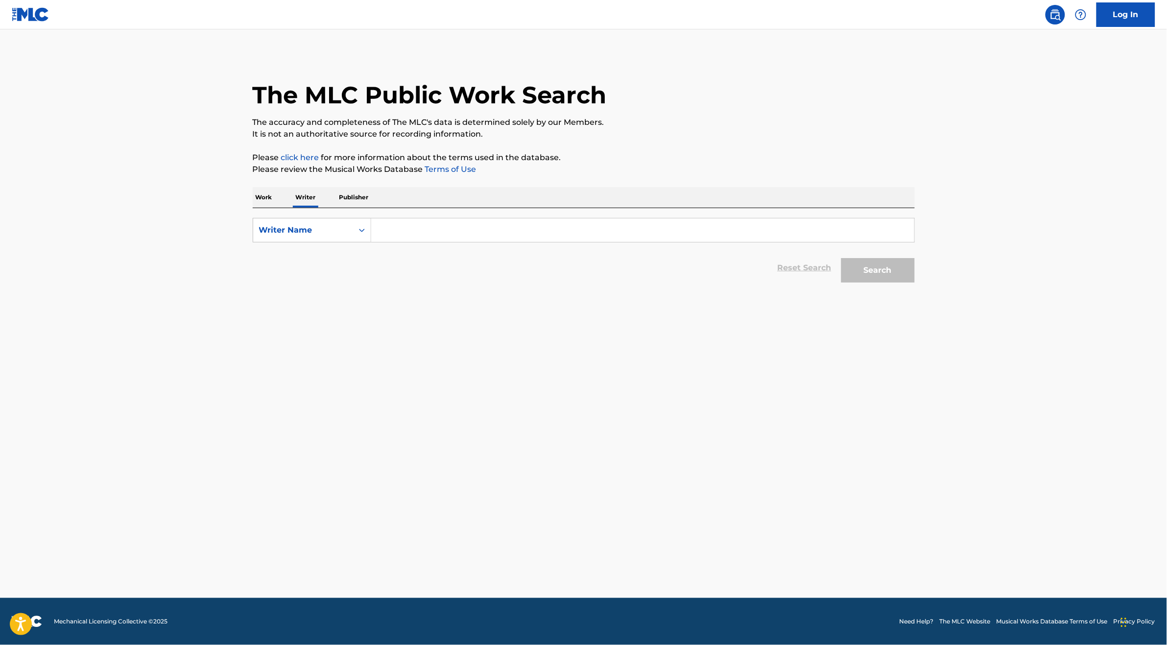
click at [257, 200] on p "Work" at bounding box center [264, 197] width 23 height 21
click at [302, 230] on div "Work Title" at bounding box center [303, 230] width 88 height 12
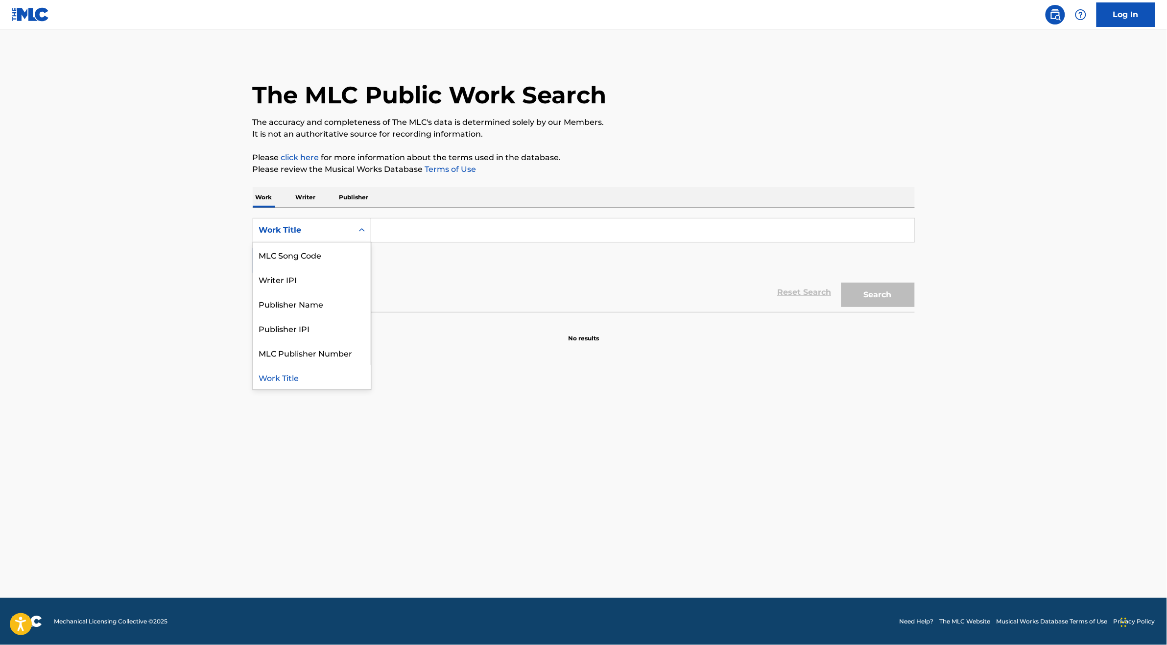
click at [399, 231] on input "Search Form" at bounding box center [642, 230] width 543 height 24
paste input "Lie Between The Lines"
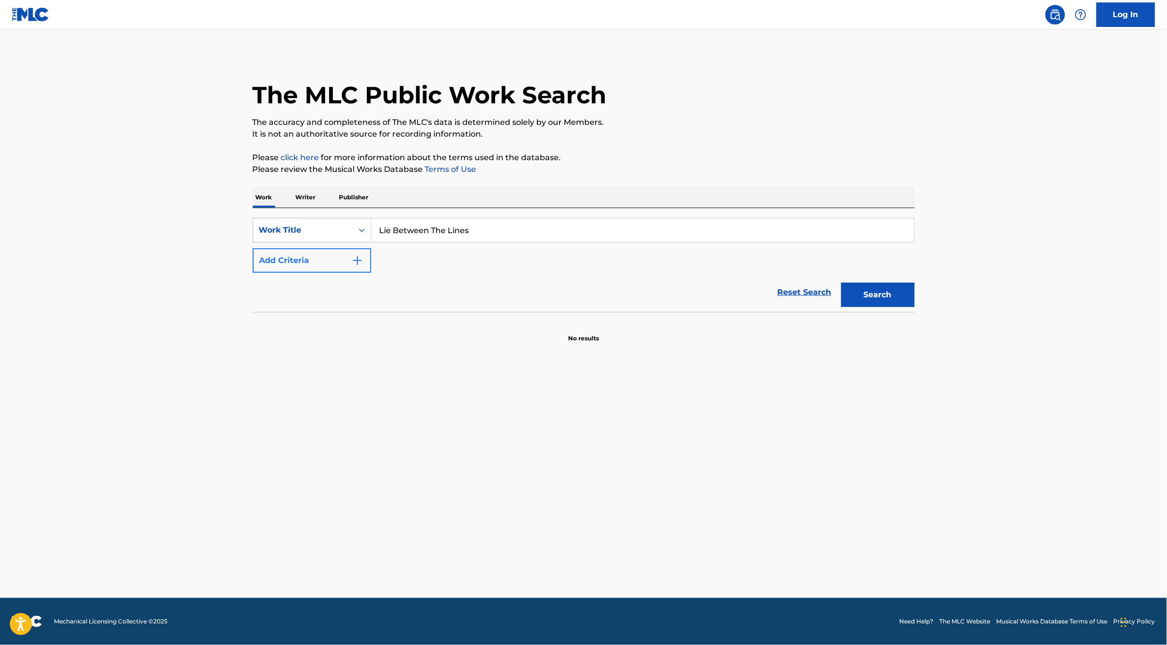
type input "Lie Between The Lines"
click at [311, 258] on button "Add Criteria" at bounding box center [312, 260] width 119 height 24
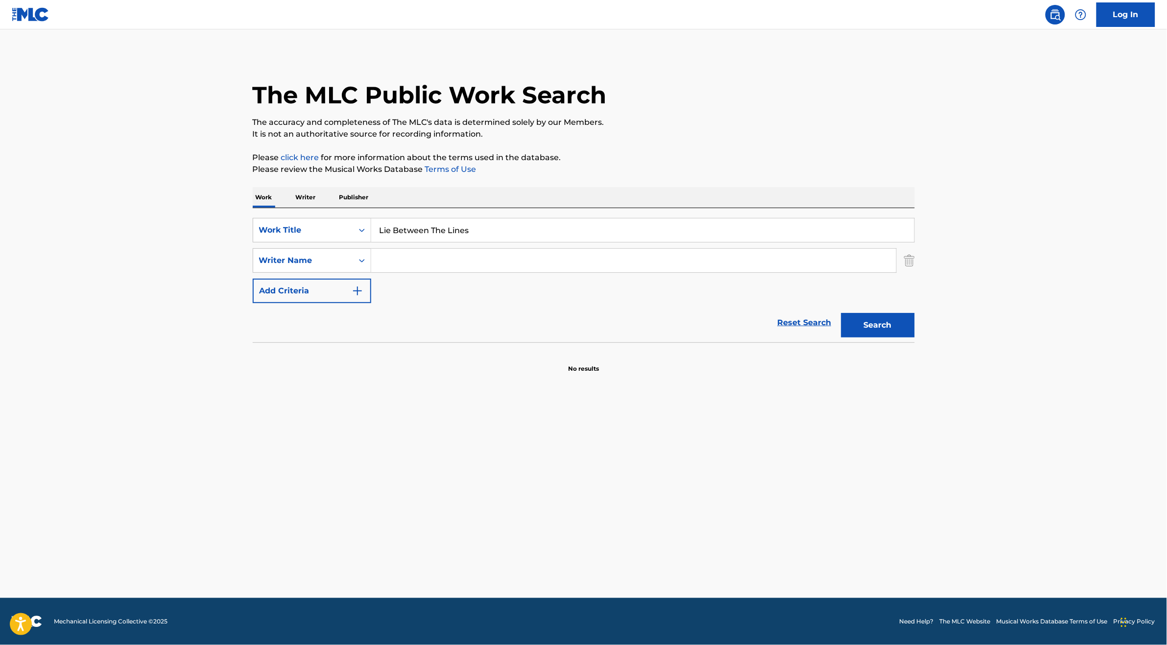
click at [414, 260] on input "Search Form" at bounding box center [633, 261] width 525 height 24
type input "putney"
click at [865, 325] on button "Search" at bounding box center [878, 325] width 73 height 24
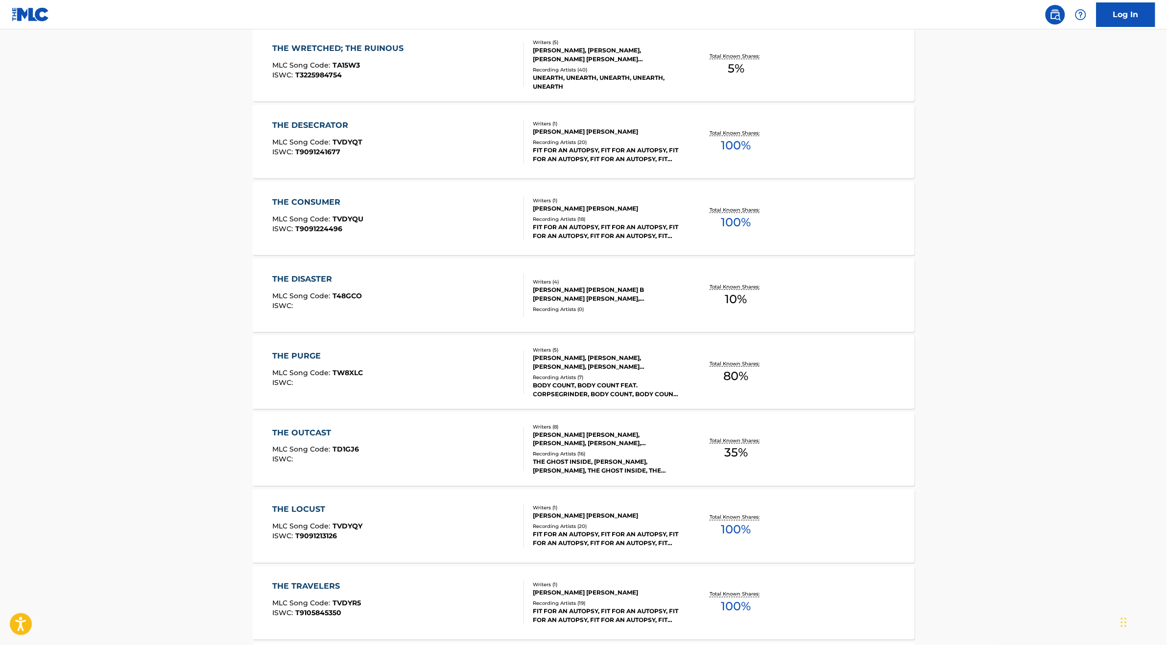
scroll to position [0, 0]
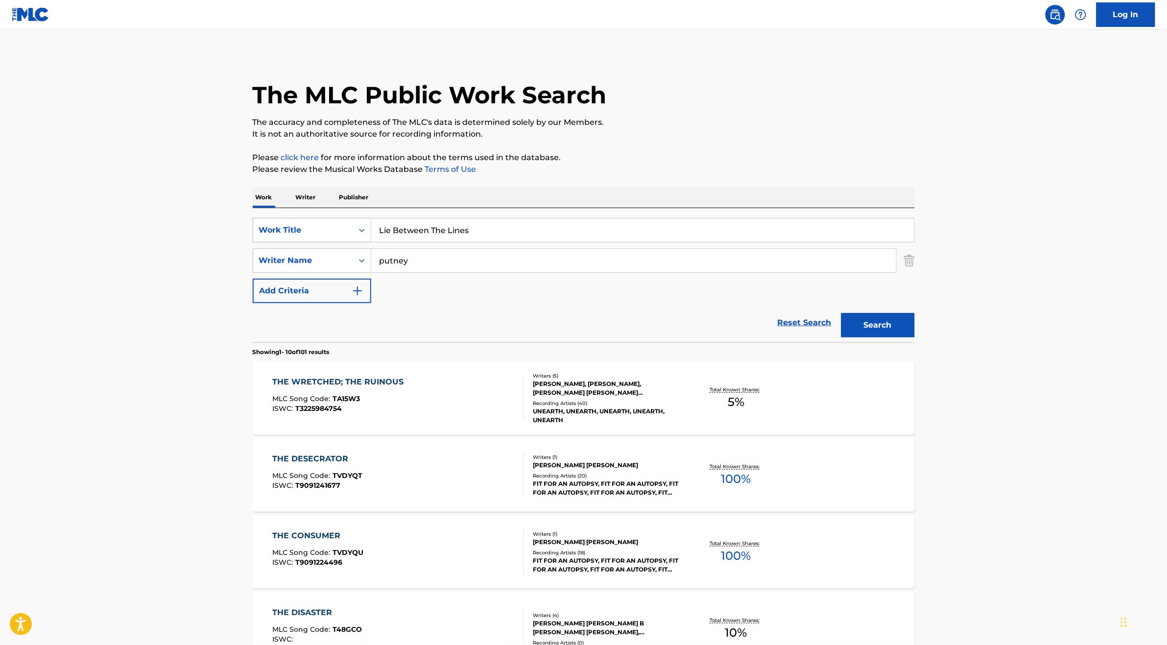
click at [335, 222] on div "Work Title" at bounding box center [303, 230] width 100 height 19
click at [170, 292] on main "The MLC Public Work Search The accuracy and completeness of The MLC's data is d…" at bounding box center [583, 605] width 1167 height 1153
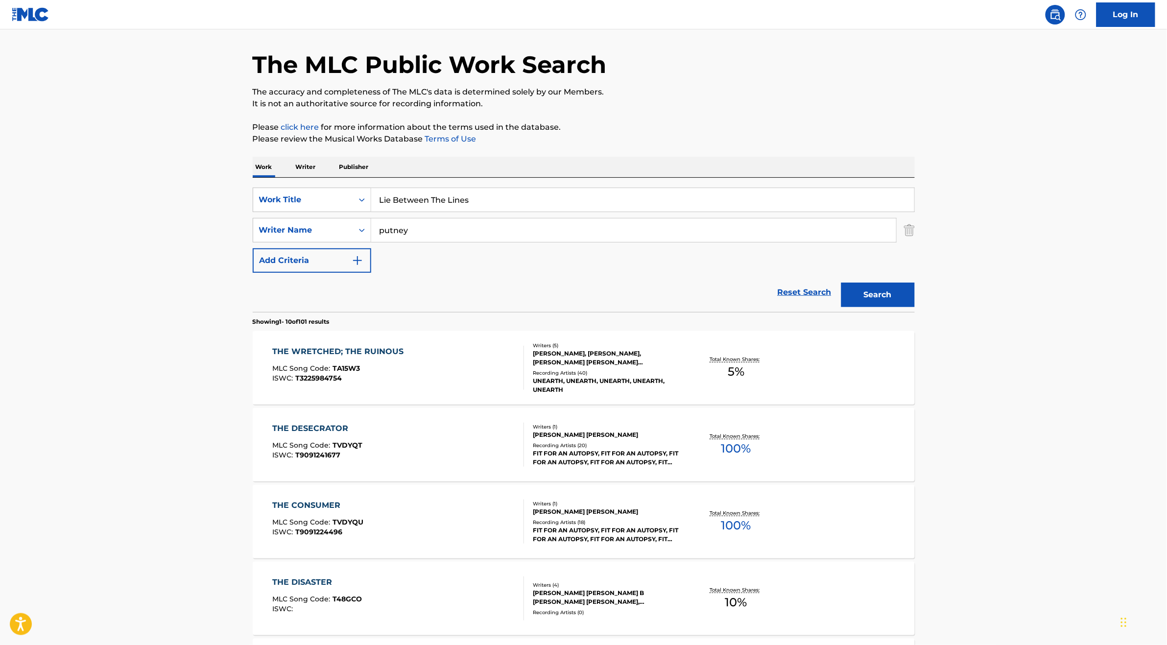
scroll to position [0, 0]
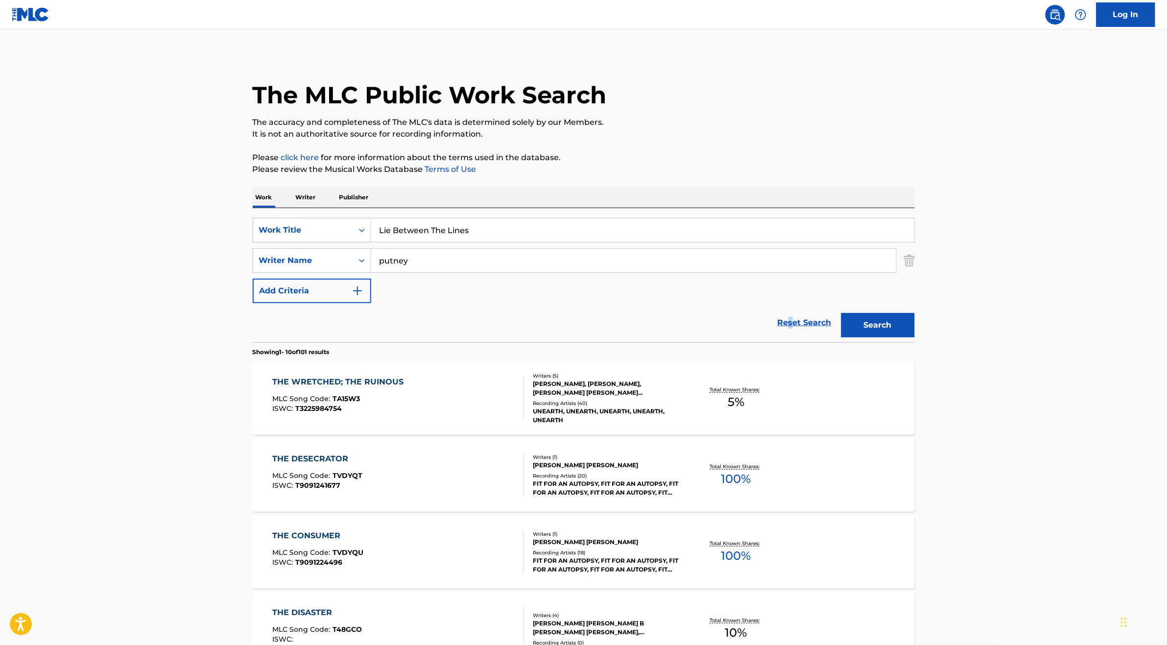
click at [792, 322] on link "Reset Search" at bounding box center [805, 323] width 64 height 22
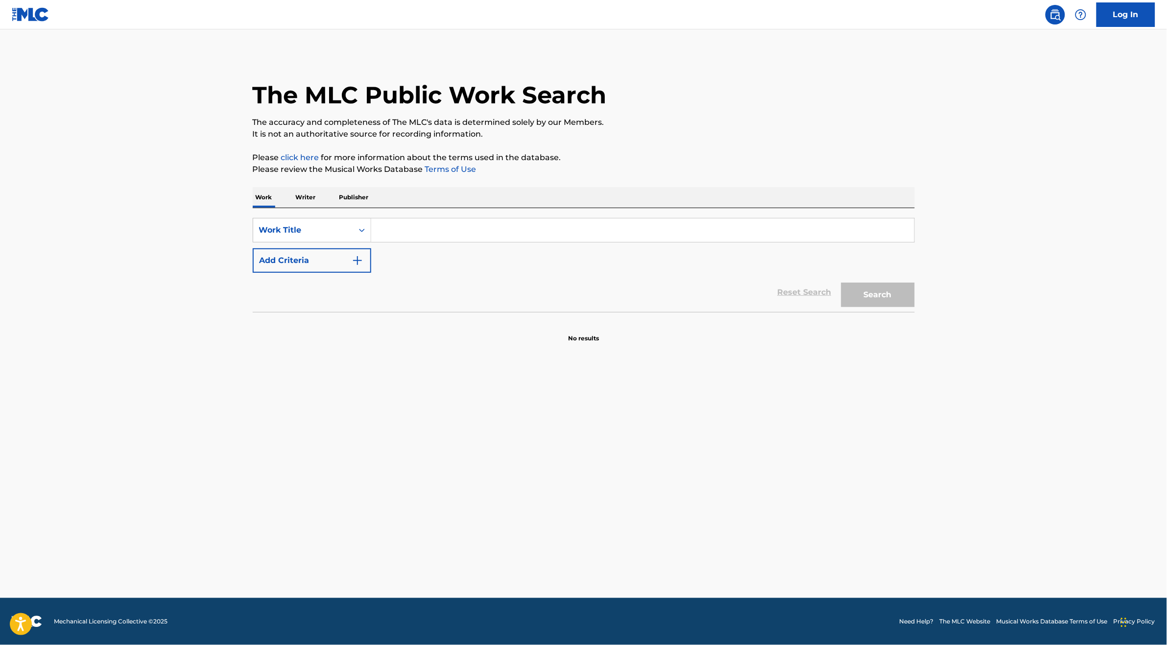
click at [301, 194] on p "Writer" at bounding box center [306, 197] width 26 height 21
drag, startPoint x: 427, startPoint y: 229, endPoint x: 436, endPoint y: 227, distance: 8.6
click at [427, 228] on input "Search Form" at bounding box center [642, 230] width 543 height 24
paste input "[PERSON_NAME] WEST"
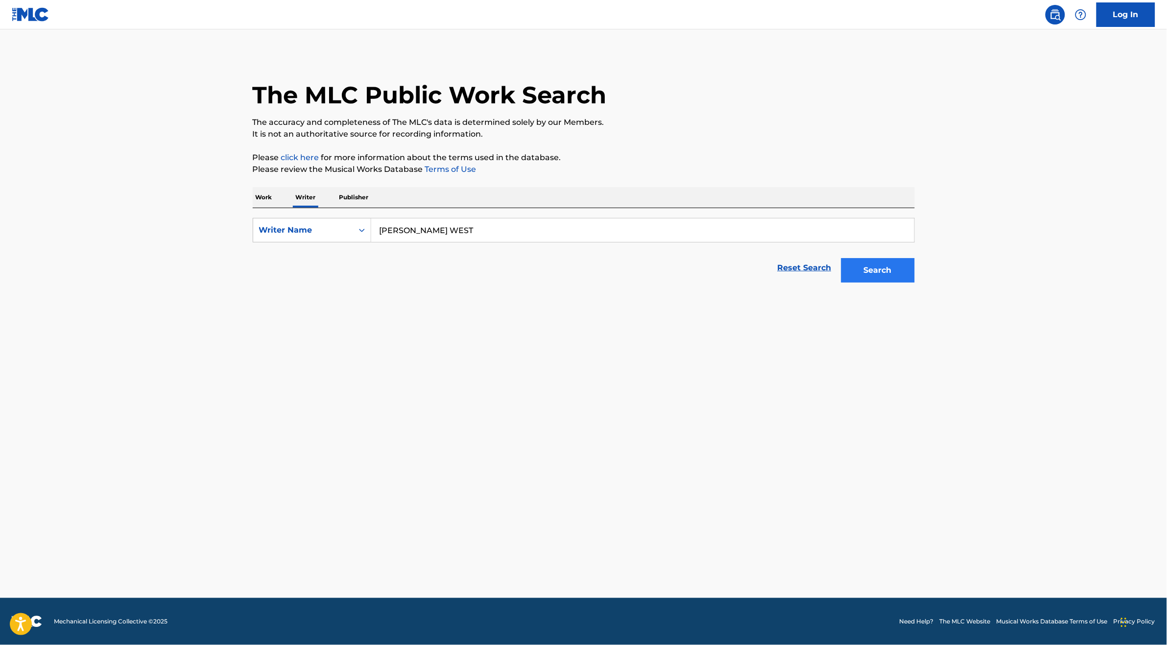
type input "[PERSON_NAME] WEST"
click at [865, 269] on button "Search" at bounding box center [878, 270] width 73 height 24
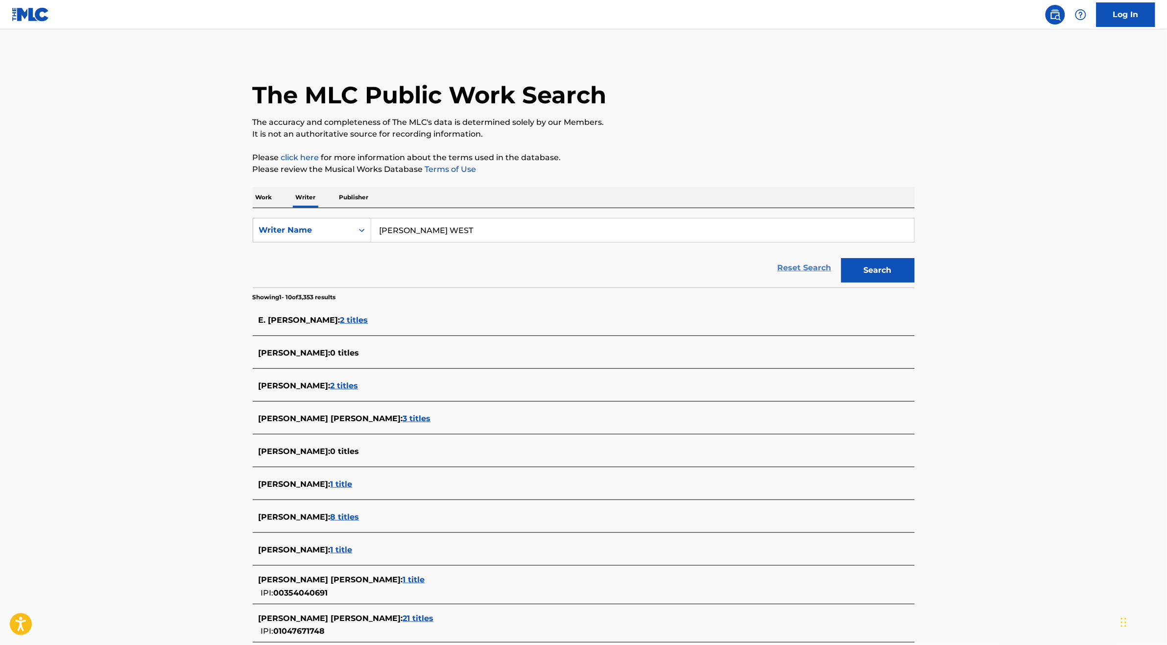
click at [795, 271] on link "Reset Search" at bounding box center [805, 268] width 64 height 22
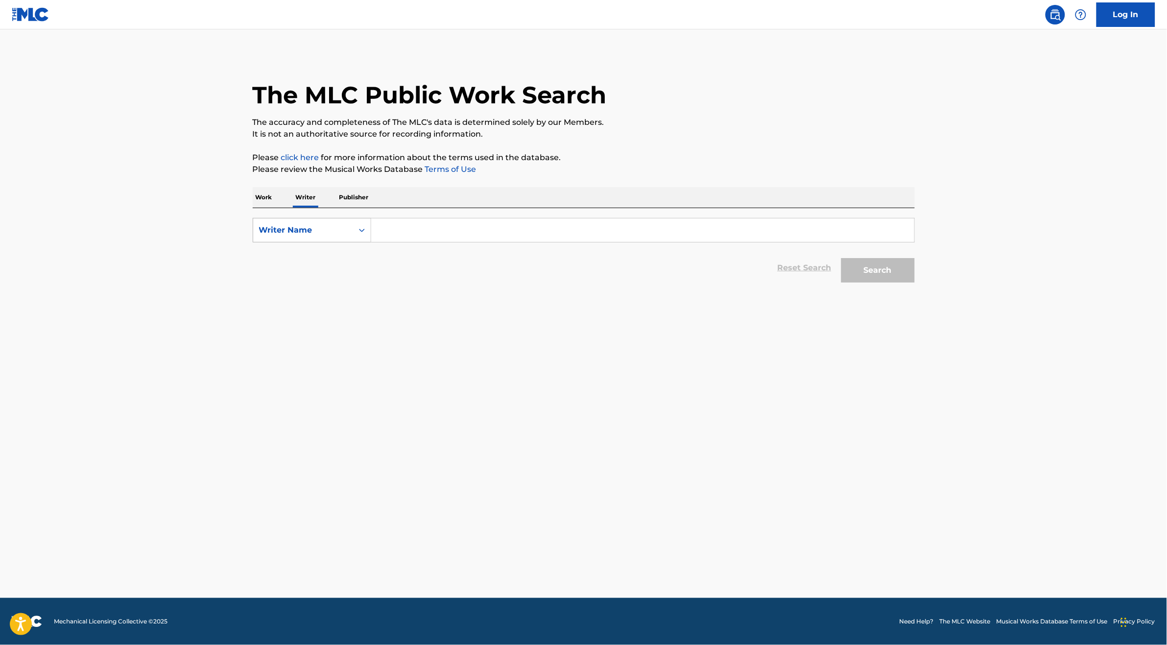
click at [295, 233] on div "Writer Name" at bounding box center [303, 230] width 88 height 12
click at [311, 255] on div "Writer IPI" at bounding box center [312, 254] width 118 height 24
click at [386, 239] on input "Search Form" at bounding box center [642, 230] width 543 height 24
paste input "1047671748"
click at [854, 271] on button "Search" at bounding box center [878, 270] width 73 height 24
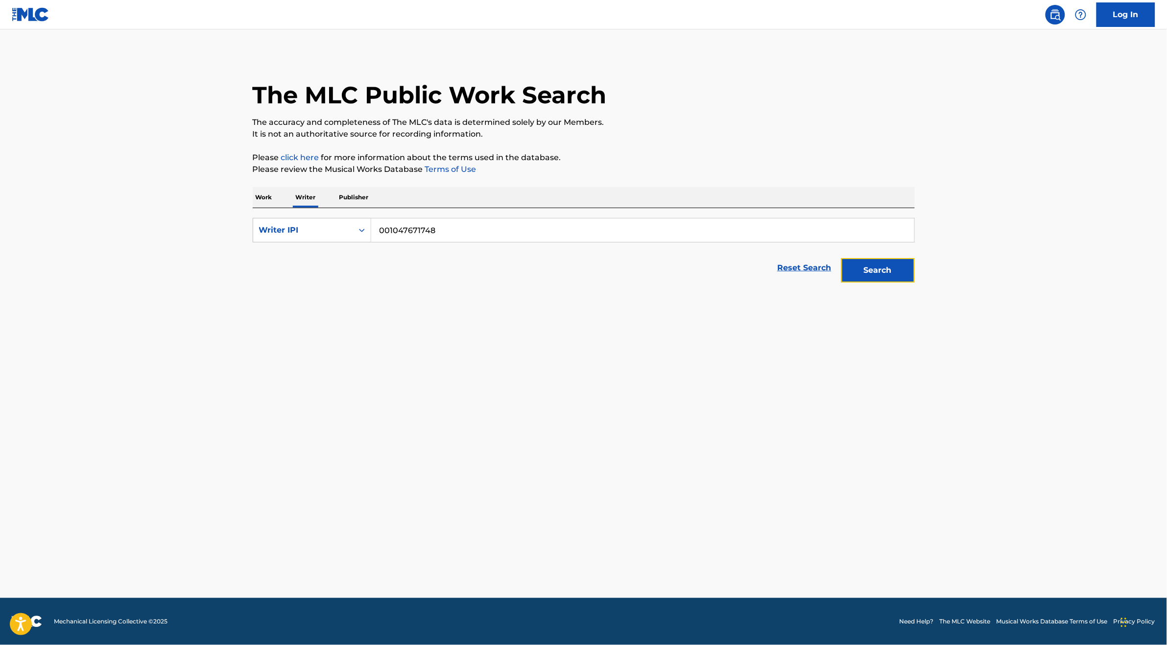
click at [876, 270] on button "Search" at bounding box center [878, 270] width 73 height 24
click at [387, 230] on input "001047671748" at bounding box center [642, 230] width 543 height 24
type input "01047671748"
click at [875, 288] on main "The MLC Public Work Search The accuracy and completeness of The MLC's data is d…" at bounding box center [583, 313] width 1167 height 569
click at [876, 275] on button "Search" at bounding box center [878, 270] width 73 height 24
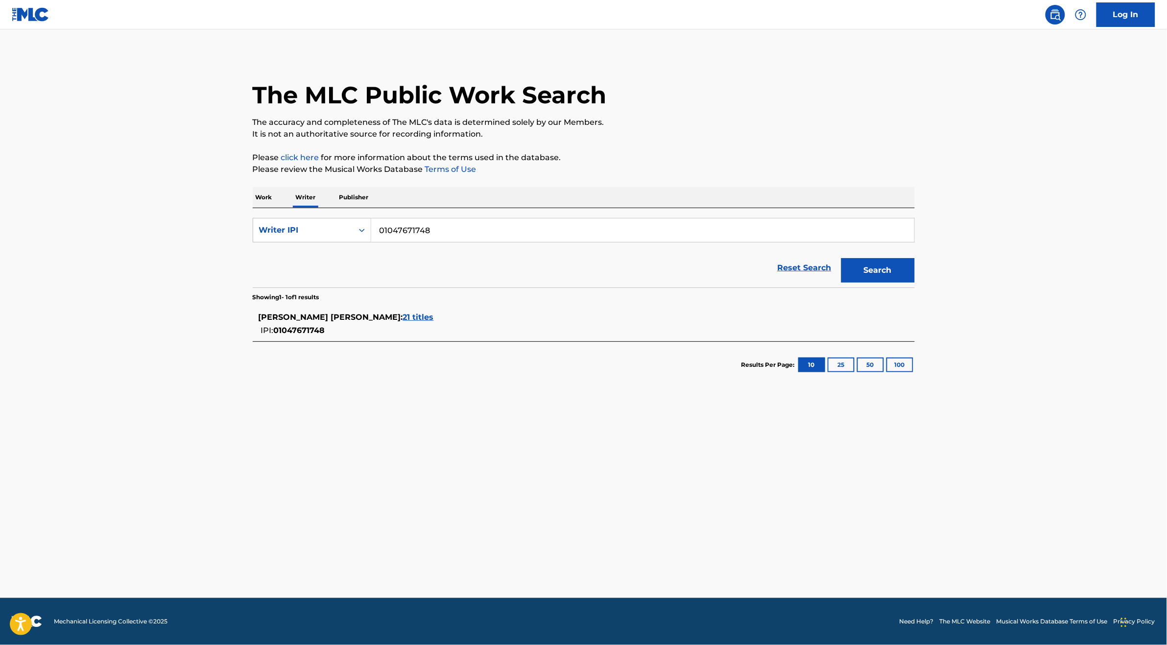
click at [403, 318] on span "21 titles" at bounding box center [418, 317] width 31 height 9
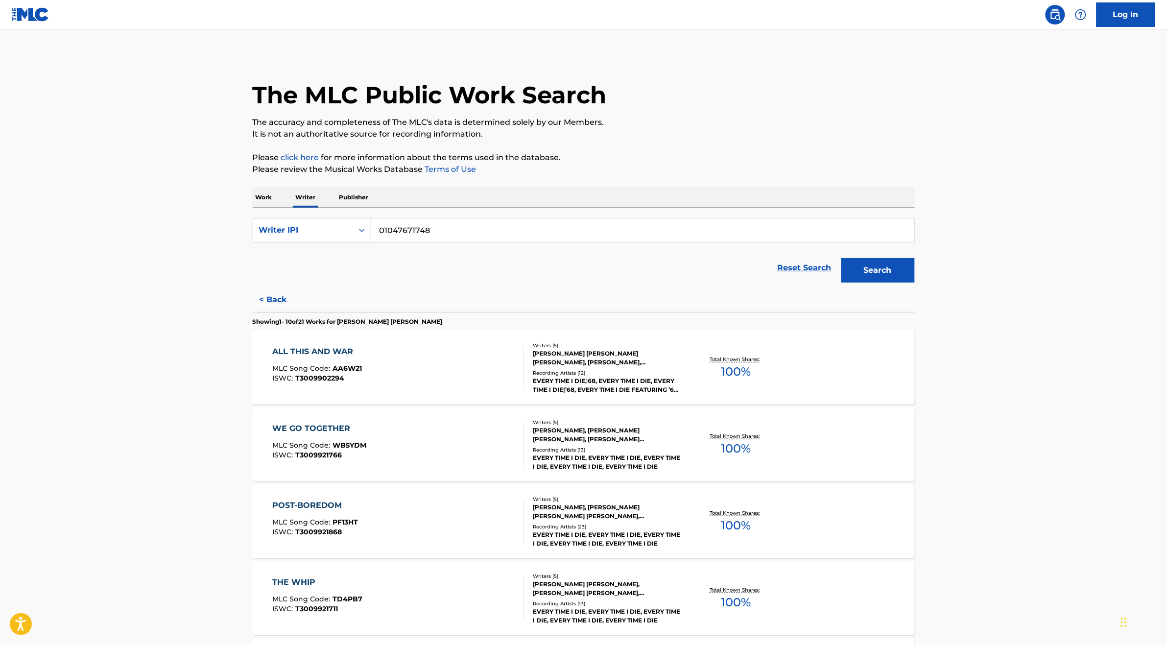
click at [420, 354] on div "ALL THIS AND WAR MLC Song Code : AA6W21 ISWC : T3009902294" at bounding box center [398, 368] width 252 height 44
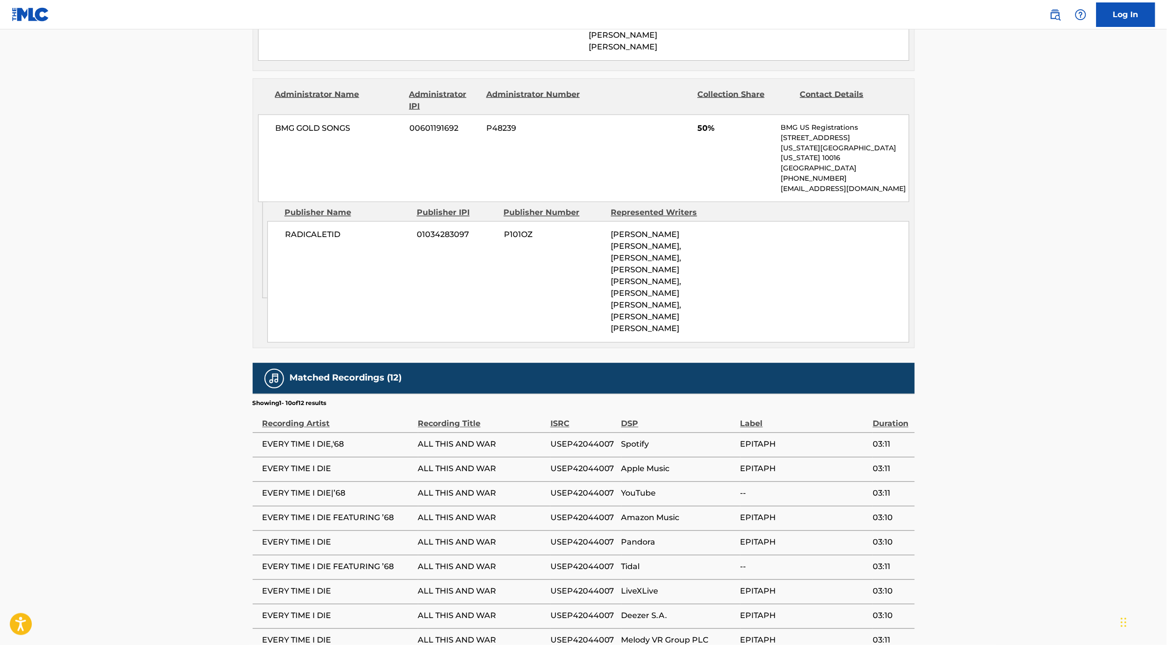
scroll to position [170, 0]
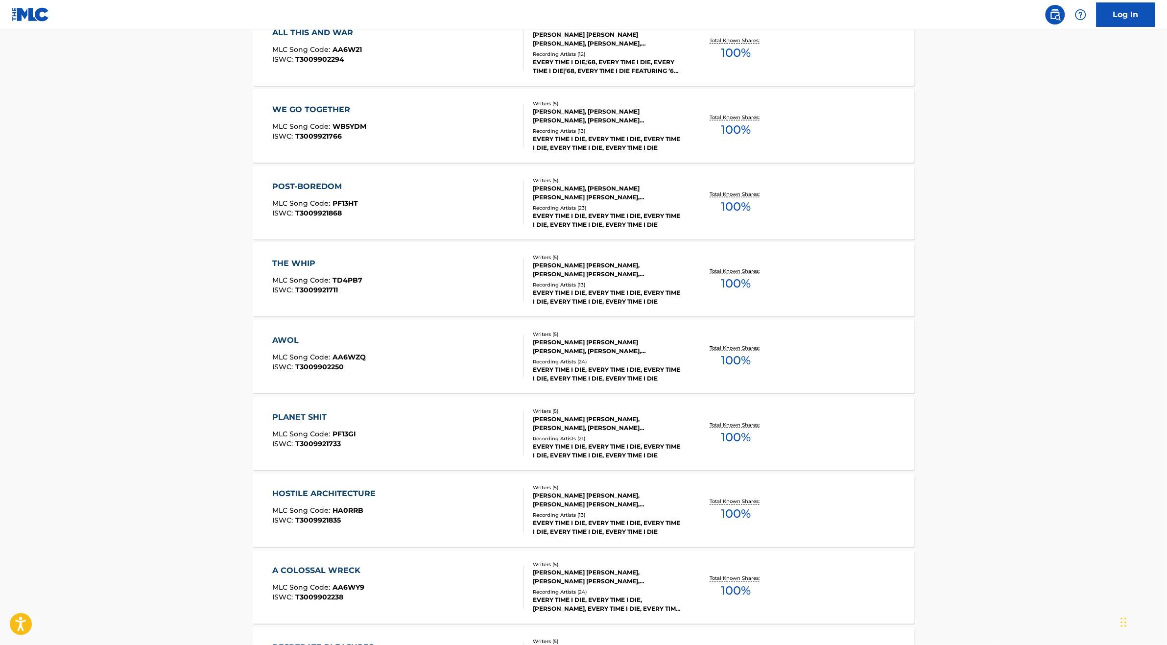
scroll to position [502, 0]
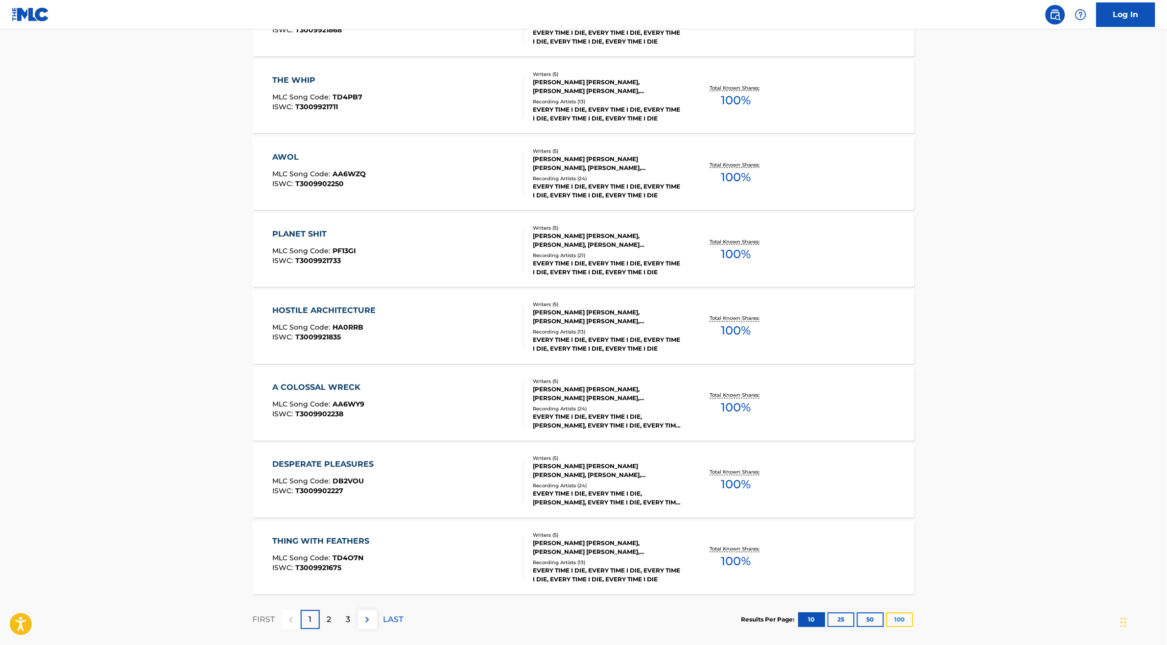
click at [901, 623] on button "100" at bounding box center [900, 620] width 27 height 15
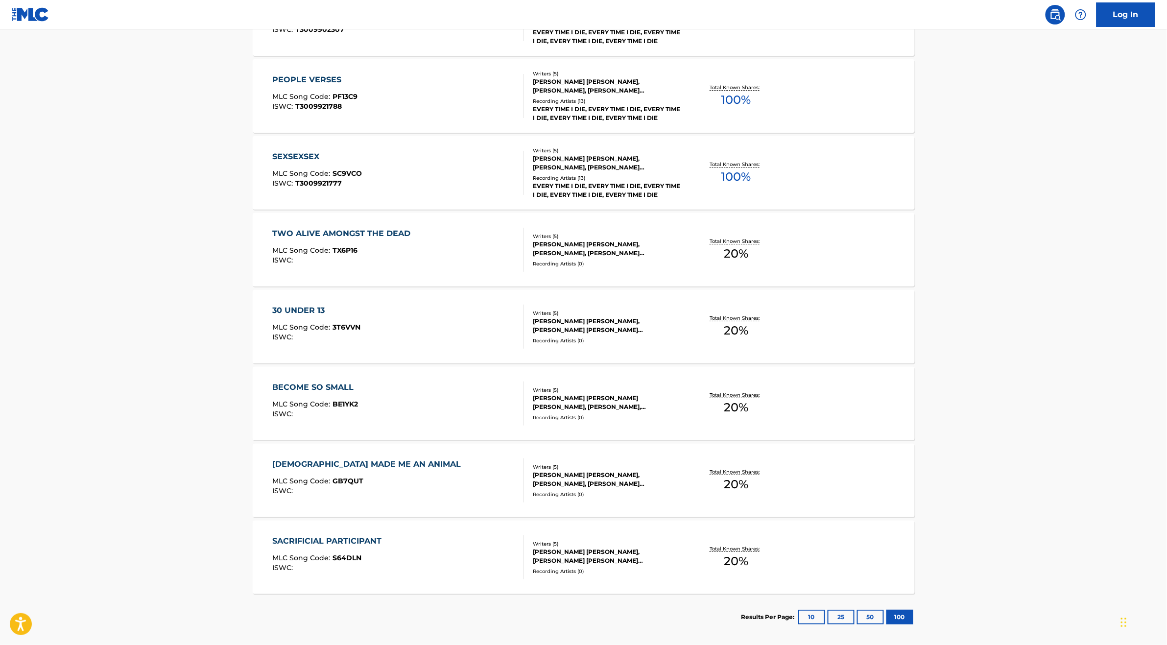
scroll to position [1357, 0]
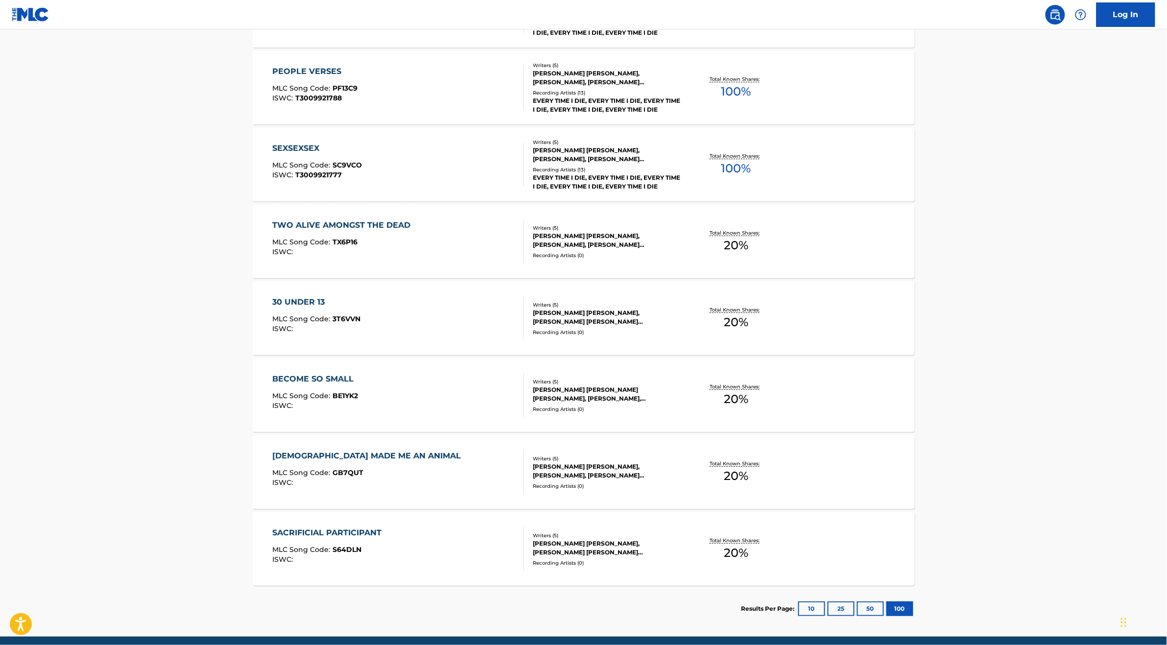
click at [421, 513] on div "SACRIFICIAL PARTICIPANT MLC Song Code : S64DLN ISWC : Writers ( 5 ) [PERSON_NAM…" at bounding box center [584, 548] width 662 height 73
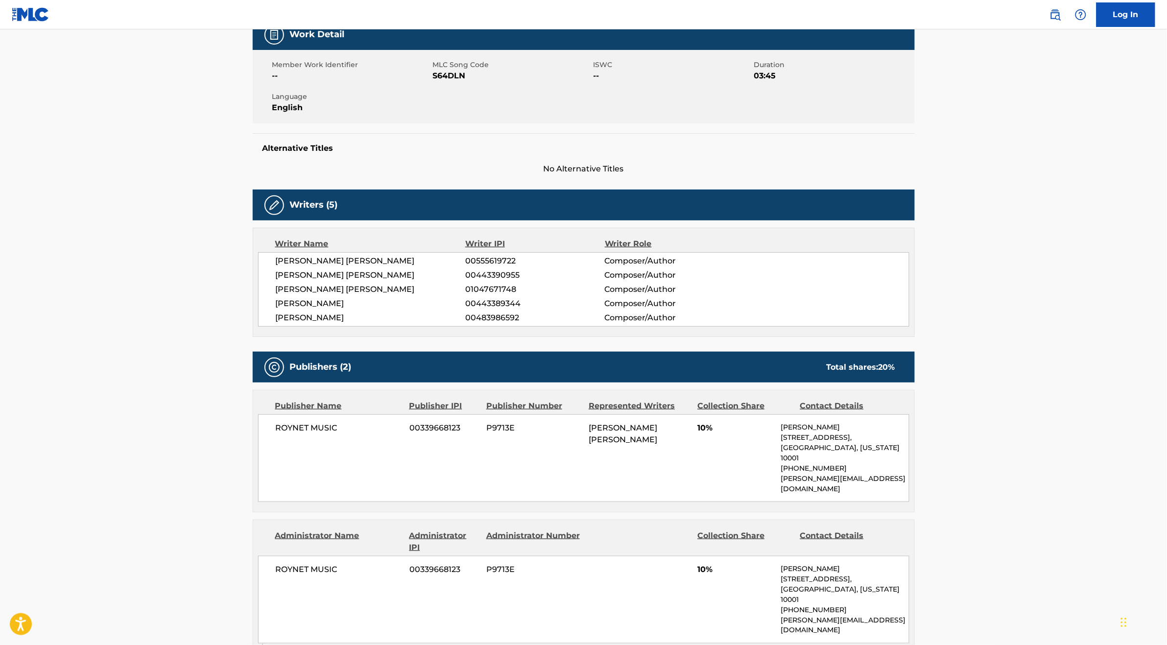
scroll to position [232, 0]
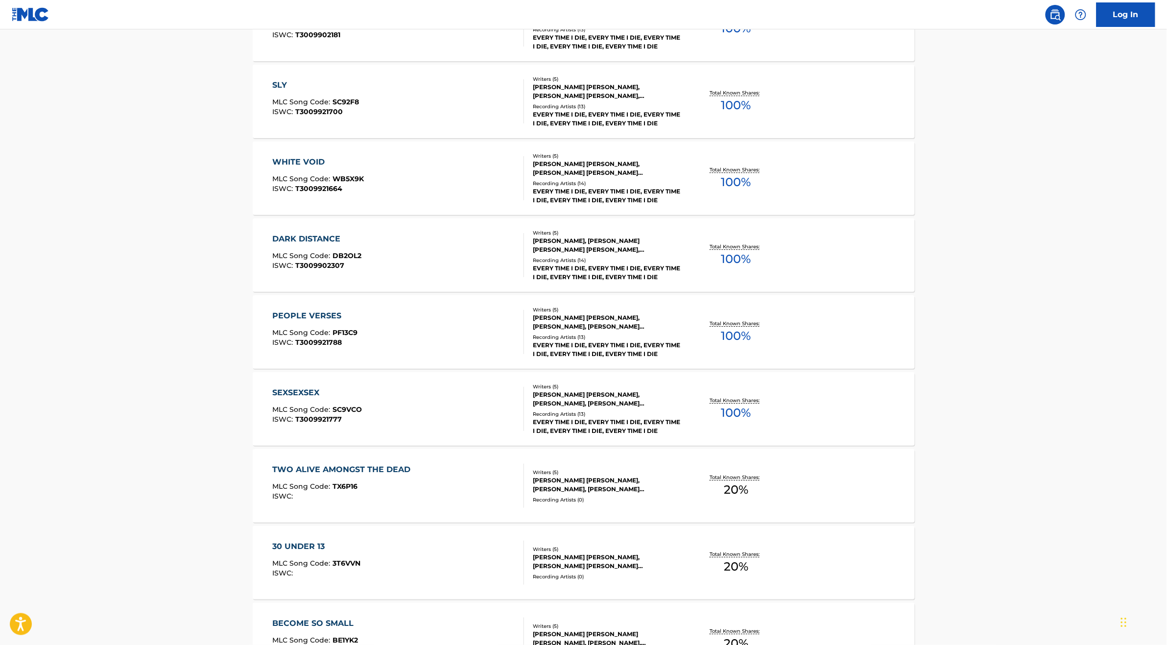
scroll to position [1039, 0]
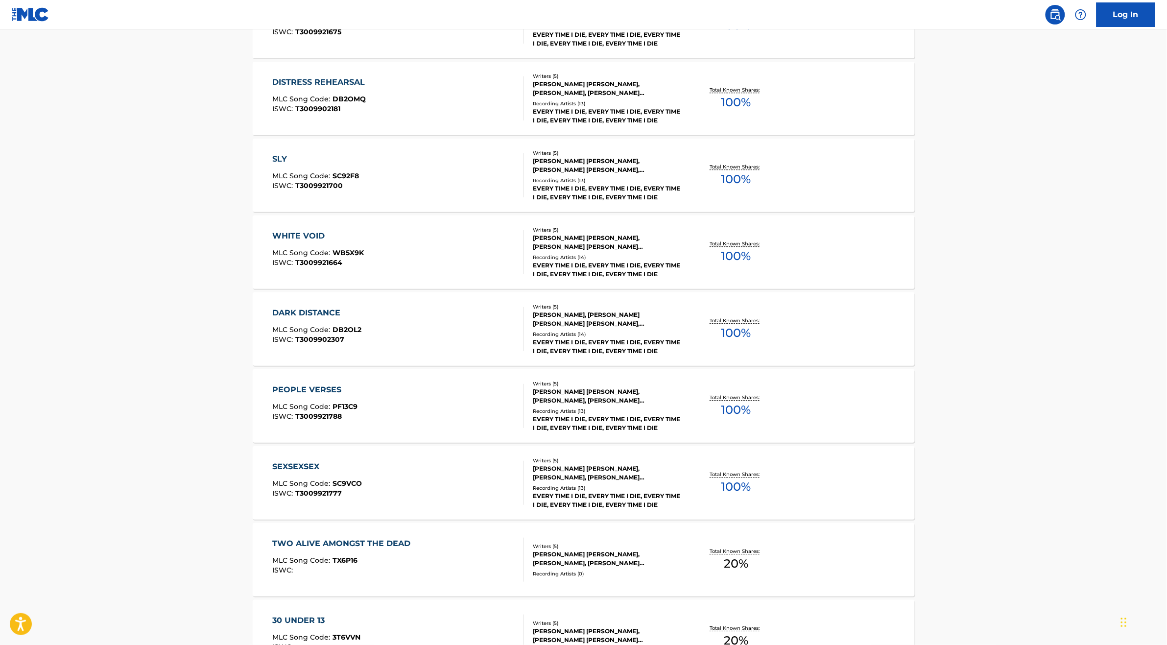
click at [426, 342] on div "DARK DISTANCE MLC Song Code : DB2OL2 ISWC : T3009902307" at bounding box center [398, 329] width 252 height 44
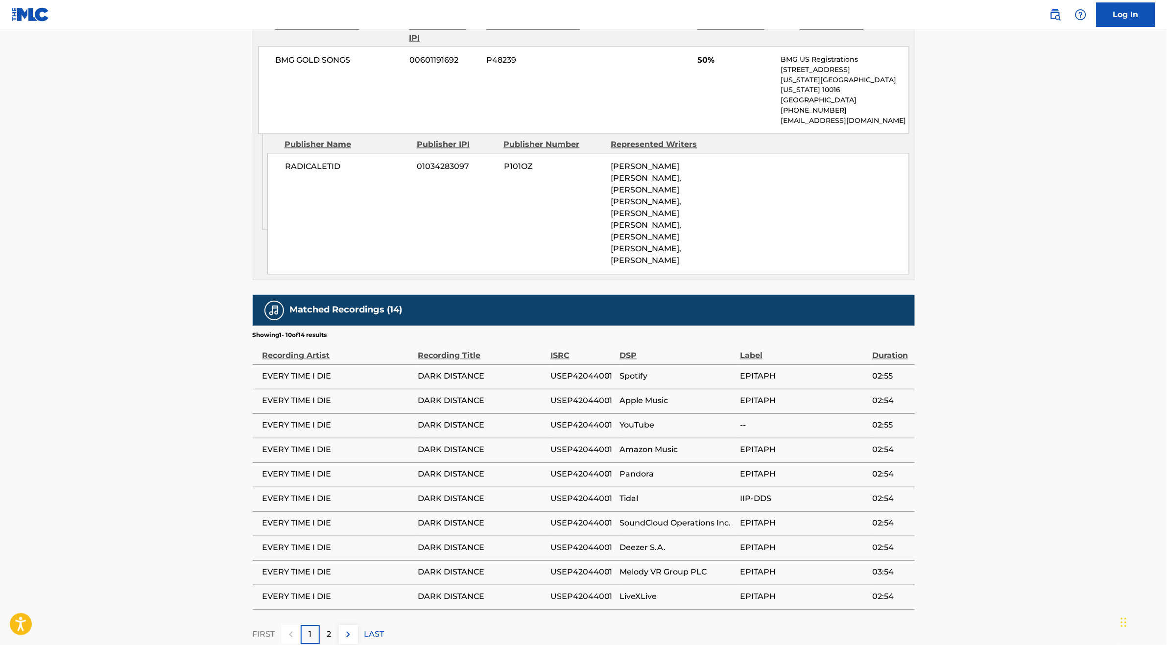
scroll to position [679, 0]
